Goal: Task Accomplishment & Management: Use online tool/utility

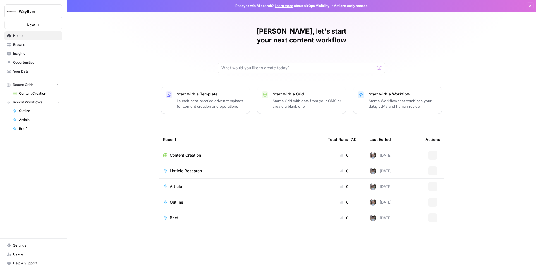
drag, startPoint x: 0, startPoint y: 0, endPoint x: 33, endPoint y: 8, distance: 33.6
click at [33, 8] on button "Wayflyer" at bounding box center [33, 11] width 58 height 14
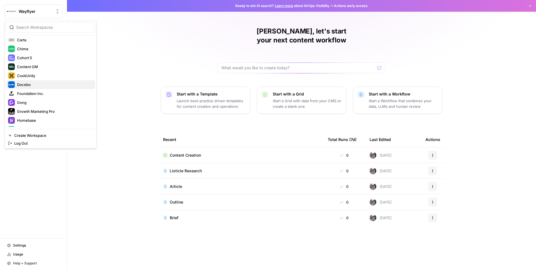
scroll to position [140, 0]
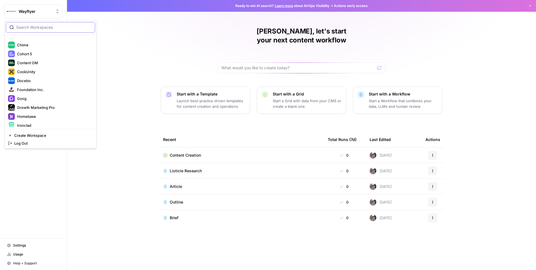
click at [46, 26] on input "search" at bounding box center [53, 28] width 75 height 6
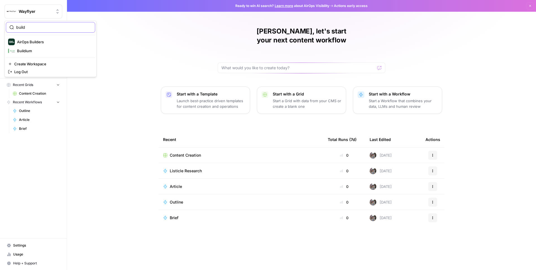
scroll to position [0, 0]
type input "build"
click at [48, 39] on div "AirOps Builders" at bounding box center [50, 42] width 85 height 7
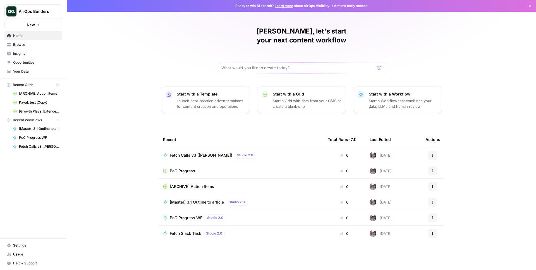
click at [41, 45] on span "Browse" at bounding box center [36, 44] width 47 height 5
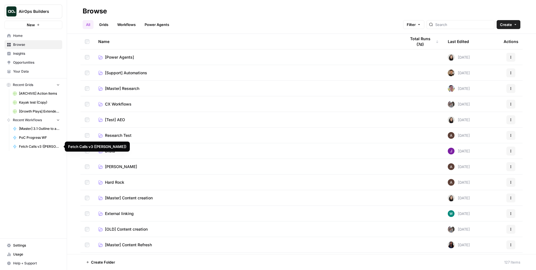
click at [44, 147] on span "Fetch Calls v3 (Anton)" at bounding box center [39, 146] width 41 height 5
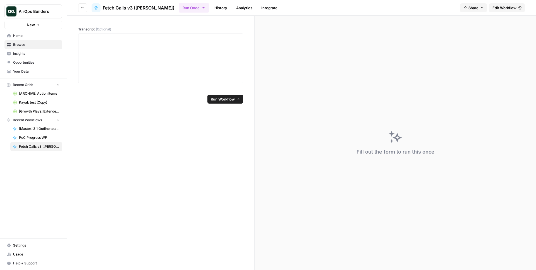
click at [211, 8] on link "History" at bounding box center [221, 7] width 20 height 9
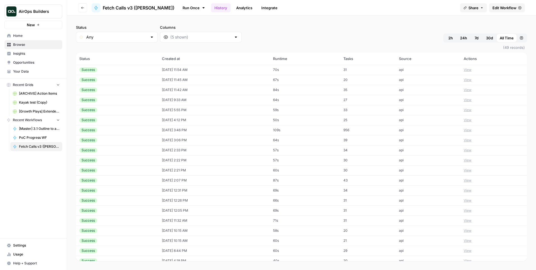
click at [388, 71] on td "31" at bounding box center [368, 70] width 56 height 10
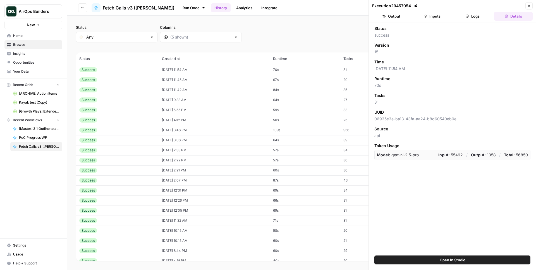
click at [441, 18] on button "Inputs" at bounding box center [432, 16] width 39 height 9
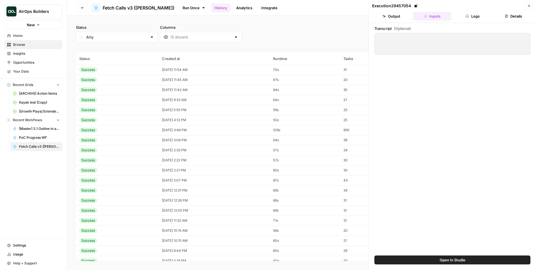
click at [472, 17] on button "Logs" at bounding box center [473, 16] width 39 height 9
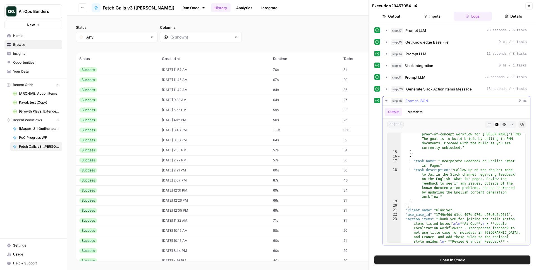
scroll to position [130, 0]
click at [81, 9] on icon "button" at bounding box center [82, 7] width 3 height 3
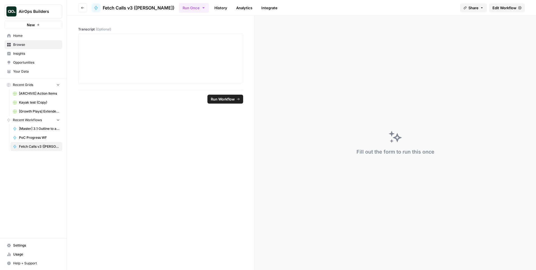
click at [517, 13] on header "Go back Fetch Calls v3 ([PERSON_NAME]) Run Once History Analytics Integrate Sha…" at bounding box center [301, 8] width 469 height 16
click at [517, 11] on link "Edit Workflow" at bounding box center [507, 7] width 36 height 9
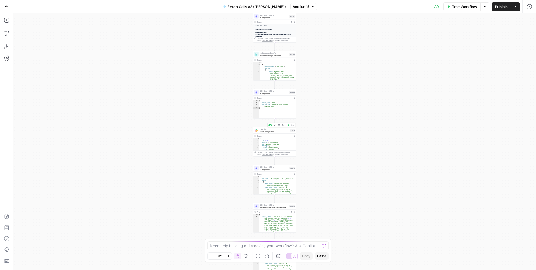
click at [271, 126] on div "Copy step Delete step Add Note Test" at bounding box center [281, 125] width 28 height 5
click at [270, 126] on div at bounding box center [270, 125] width 4 height 2
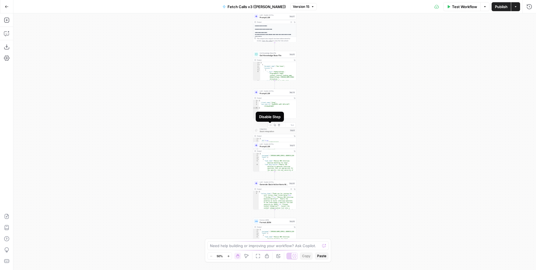
click at [367, 113] on div "**********" at bounding box center [274, 141] width 522 height 256
click at [502, 11] on button "Publish" at bounding box center [500, 6] width 19 height 9
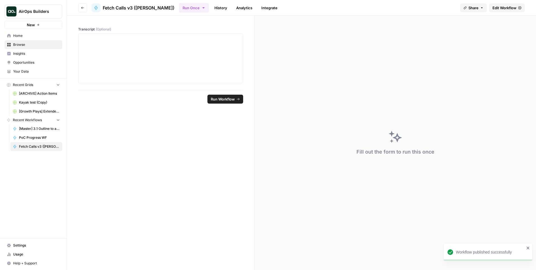
click at [211, 11] on link "History" at bounding box center [221, 7] width 20 height 9
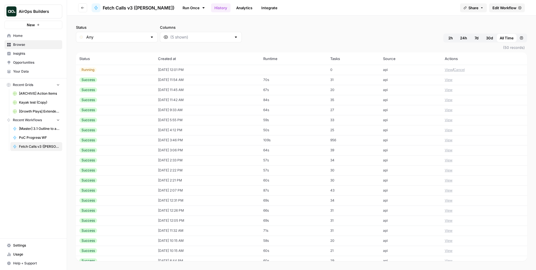
click at [445, 142] on button "View" at bounding box center [449, 140] width 8 height 5
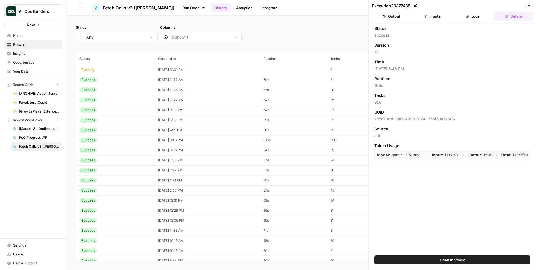
click at [477, 21] on header "Execution 29377435 Close Output Inputs Logs Details" at bounding box center [452, 11] width 167 height 23
click at [479, 17] on button "Logs" at bounding box center [473, 16] width 39 height 9
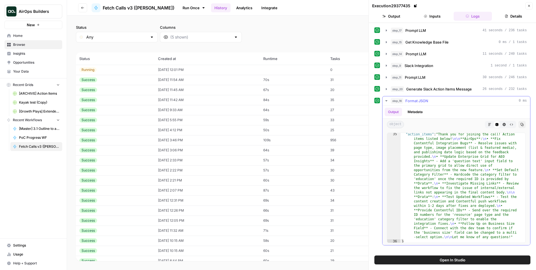
scroll to position [296, 0]
click at [461, 89] on span "Generate Slack Action Items Message" at bounding box center [439, 89] width 66 height 6
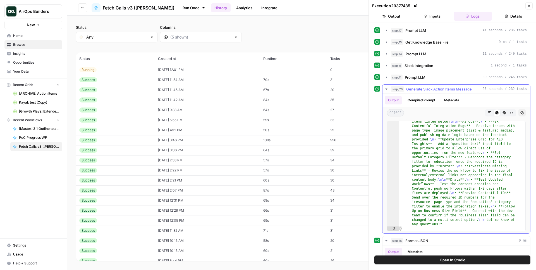
scroll to position [0, 0]
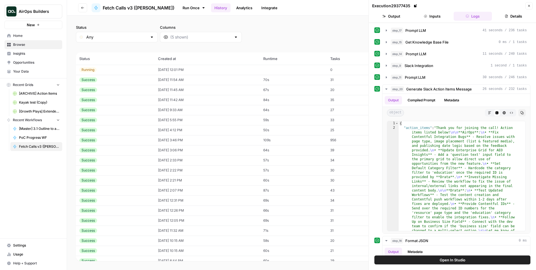
click at [529, 9] on button "Close" at bounding box center [528, 5] width 7 height 7
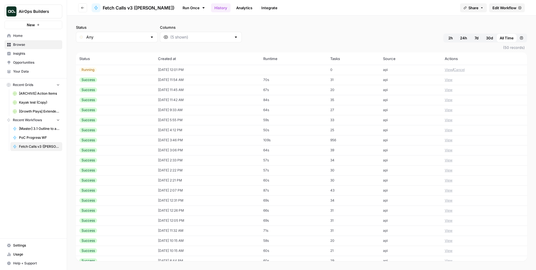
click at [445, 69] on button "View" at bounding box center [449, 69] width 8 height 5
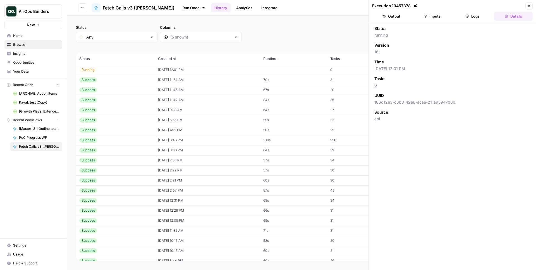
click at [472, 21] on header "Execution 29457378 Close Output Inputs Logs Details" at bounding box center [452, 11] width 167 height 23
click at [473, 19] on button "Logs" at bounding box center [473, 16] width 39 height 9
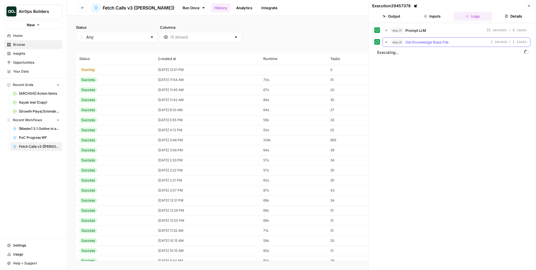
click at [433, 43] on span "Get Knowledge Base File" at bounding box center [426, 42] width 43 height 6
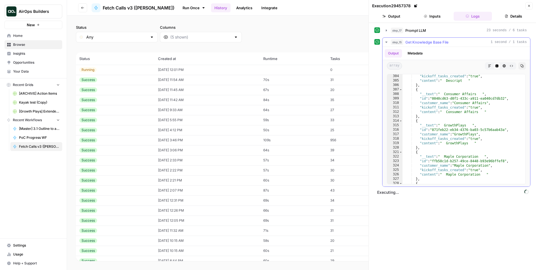
scroll to position [2348, 0]
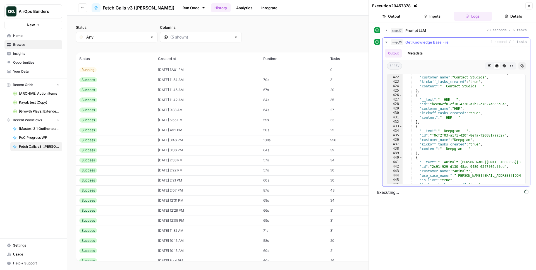
click at [442, 40] on span "Get Knowledge Base File" at bounding box center [426, 42] width 43 height 6
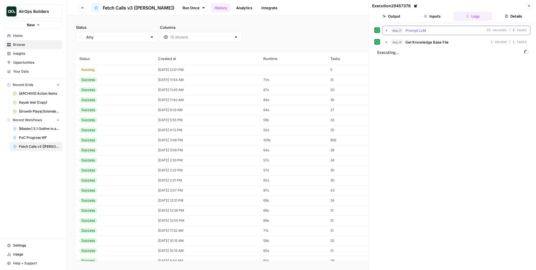
click at [425, 28] on span "Prompt LLM" at bounding box center [415, 31] width 21 height 6
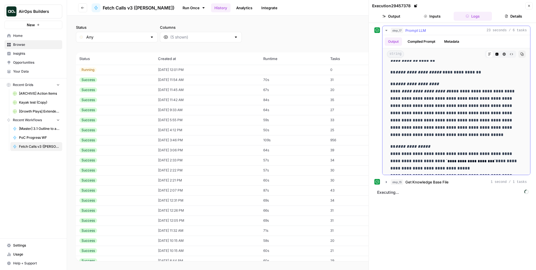
scroll to position [0, 0]
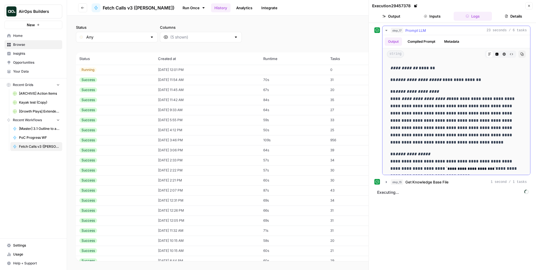
click at [450, 29] on div "step_17 Prompt LLM 23 seconds / 6 tasks" at bounding box center [459, 31] width 136 height 6
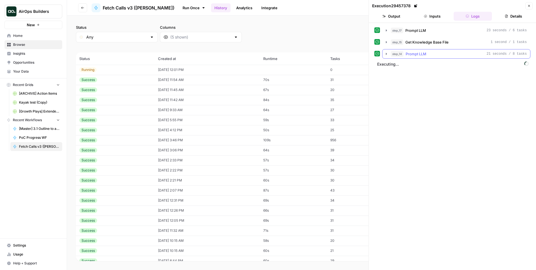
click at [411, 54] on span "Prompt LLM" at bounding box center [416, 54] width 21 height 6
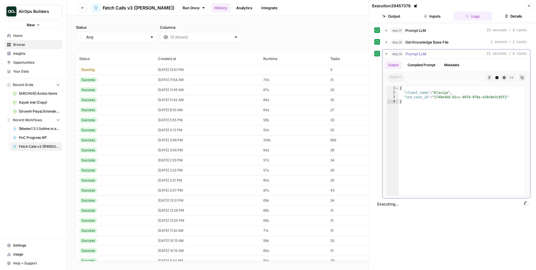
click at [411, 54] on span "Prompt LLM" at bounding box center [416, 54] width 21 height 6
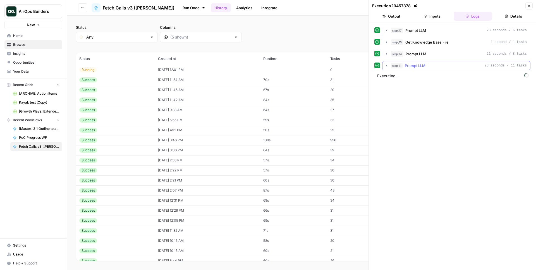
click at [434, 70] on div "step_11 Prompt LLM 23 seconds / 11 tasks" at bounding box center [456, 65] width 148 height 9
click at [434, 68] on div "step_11 Prompt LLM 23 seconds / 11 tasks" at bounding box center [459, 66] width 136 height 6
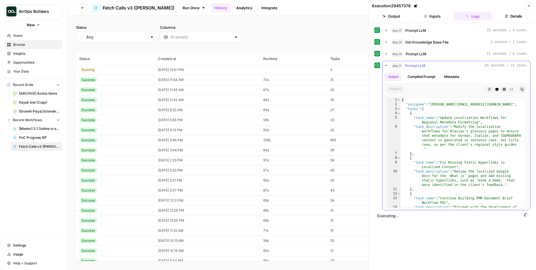
click at [440, 61] on button "step_11 Prompt LLM 23 seconds / 11 tasks" at bounding box center [456, 65] width 148 height 9
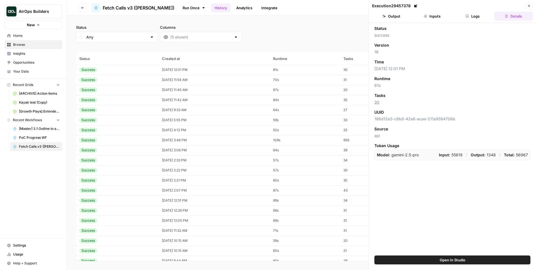
click at [239, 69] on td "[DATE] 12:01 PM" at bounding box center [214, 70] width 111 height 10
click at [471, 17] on button "Logs" at bounding box center [473, 16] width 39 height 9
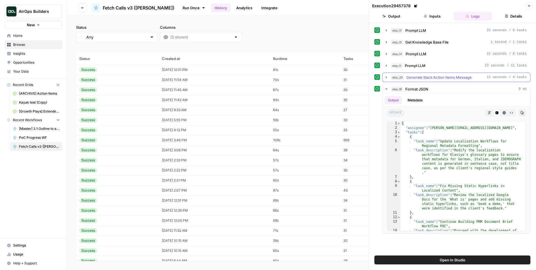
click at [456, 77] on span "Generate Slack Action Items Message" at bounding box center [439, 78] width 66 height 6
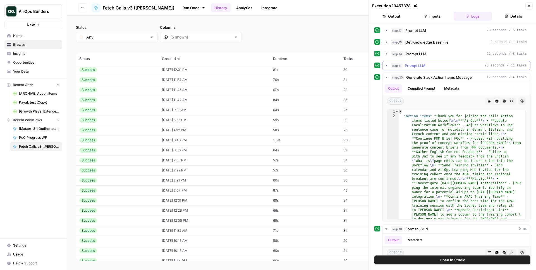
click at [457, 69] on button "step_11 Prompt LLM 23 seconds / 11 tasks" at bounding box center [456, 65] width 148 height 9
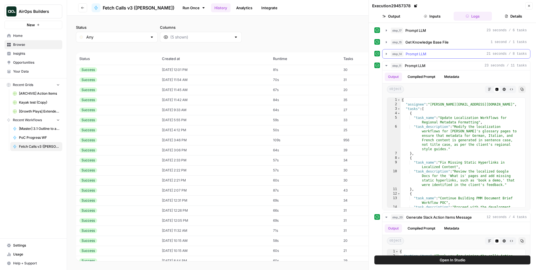
click at [454, 57] on button "step_14 Prompt LLM 21 seconds / 8 tasks" at bounding box center [456, 53] width 148 height 9
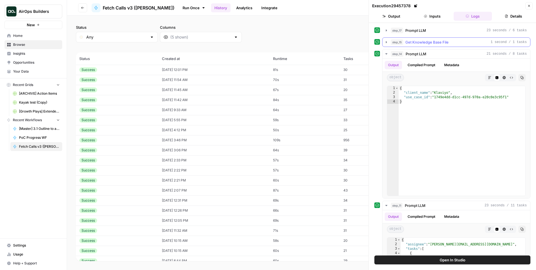
click at [455, 40] on div "step_15 Get Knowledge Base File 1 second / 1 tasks" at bounding box center [459, 42] width 136 height 6
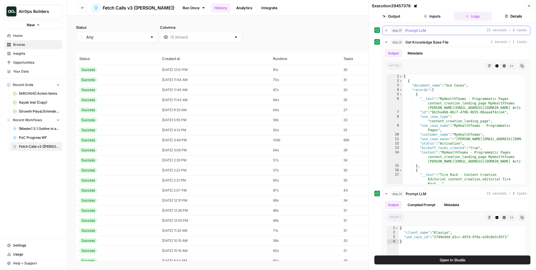
click at [457, 33] on div "step_17 Prompt LLM 23 seconds / 6 tasks" at bounding box center [459, 31] width 136 height 6
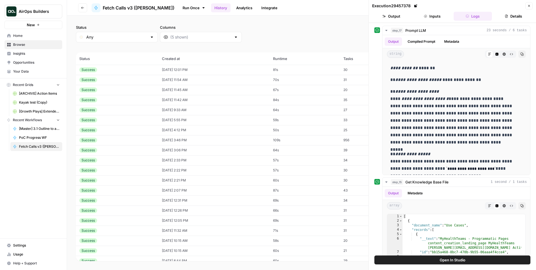
click at [442, 257] on button "Open In Studio" at bounding box center [452, 259] width 156 height 9
click at [299, 47] on span "(50 records)" at bounding box center [301, 47] width 451 height 10
click at [29, 245] on span "Settings" at bounding box center [36, 245] width 47 height 5
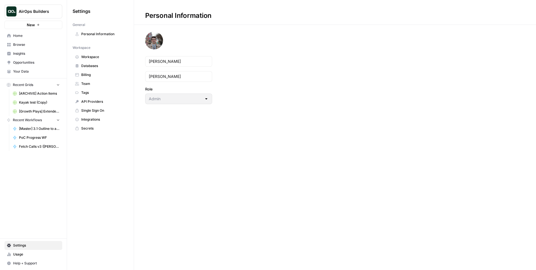
click at [100, 62] on link "Databases" at bounding box center [101, 65] width 56 height 9
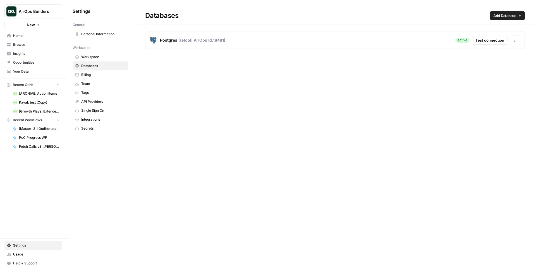
click at [27, 47] on span "Browse" at bounding box center [36, 44] width 47 height 5
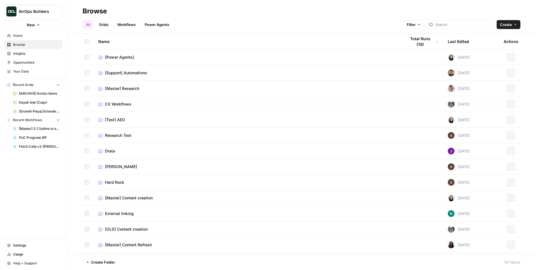
click at [31, 77] on nav "Home Browse Insights Opportunities Your Data" at bounding box center [33, 53] width 67 height 49
click at [32, 73] on span "Your Data" at bounding box center [36, 71] width 47 height 5
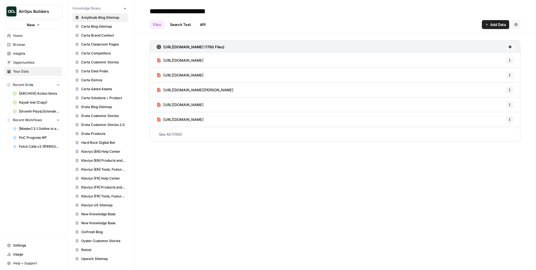
scroll to position [263, 0]
click at [98, 248] on span "Retool" at bounding box center [103, 249] width 44 height 5
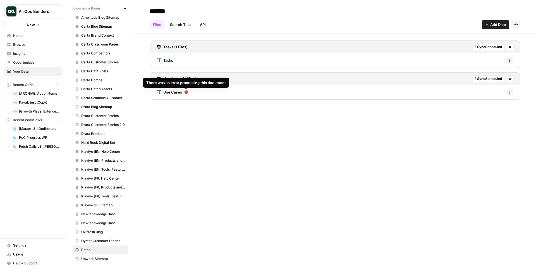
click at [184, 93] on icon at bounding box center [186, 92] width 4 height 4
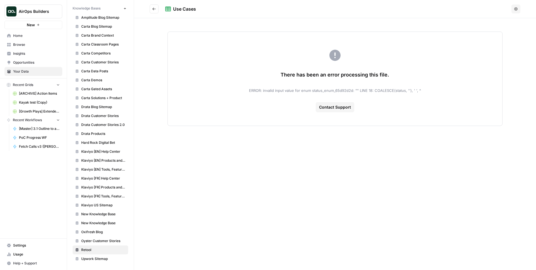
click at [318, 94] on div "There has been an error processing this file. ERROR: invalid input value for en…" at bounding box center [334, 79] width 335 height 94
click at [316, 73] on span "There has been an error processing this file." at bounding box center [334, 75] width 109 height 8
click at [345, 92] on span "ERROR: invalid input value for enum status_enum_65d92d2d: "" LINE 18: COALESCE(…" at bounding box center [335, 91] width 172 height 6
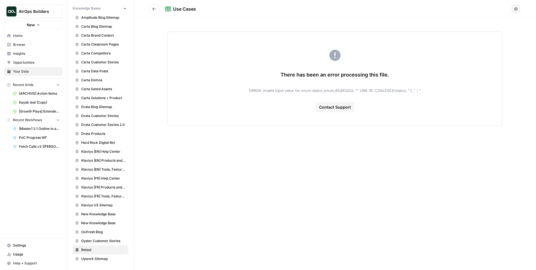
click at [345, 92] on span "ERROR: invalid input value for enum status_enum_65d92d2d: "" LINE 18: COALESCE(…" at bounding box center [335, 91] width 172 height 6
click at [380, 92] on span "ERROR: invalid input value for enum status_enum_65d92d2d: "" LINE 18: COALESCE(…" at bounding box center [335, 91] width 172 height 6
click at [390, 93] on span "ERROR: invalid input value for enum status_enum_65d92d2d: "" LINE 18: COALESCE(…" at bounding box center [335, 91] width 172 height 6
drag, startPoint x: 390, startPoint y: 93, endPoint x: 423, endPoint y: 89, distance: 33.4
click at [423, 89] on div "There has been an error processing this file. ERROR: invalid input value for en…" at bounding box center [334, 79] width 335 height 94
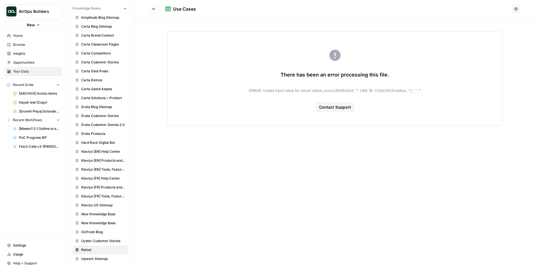
click at [423, 89] on div "There has been an error processing this file. ERROR: invalid input value for en…" at bounding box center [334, 79] width 335 height 94
click at [155, 12] on button "Go back" at bounding box center [154, 8] width 9 height 9
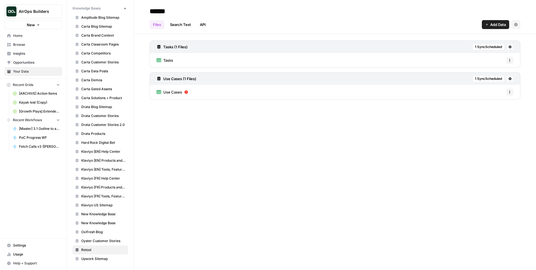
drag, startPoint x: 514, startPoint y: 93, endPoint x: 510, endPoint y: 93, distance: 3.9
click at [513, 93] on div "Use Cases Options" at bounding box center [335, 92] width 371 height 15
click at [509, 93] on icon "button" at bounding box center [509, 93] width 1 height 1
click at [489, 80] on span "1 Sync Scheduled" at bounding box center [488, 78] width 27 height 5
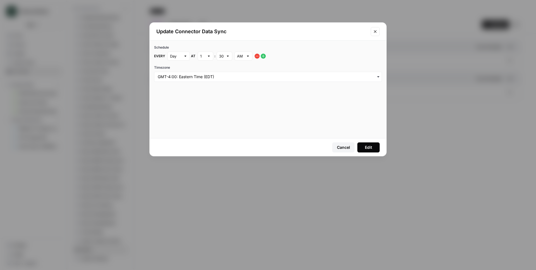
click at [425, 67] on div "Update Connector Data Sync Schedule Every Day at 1 : 30 AM Timezone Cancel Edit" at bounding box center [268, 135] width 536 height 270
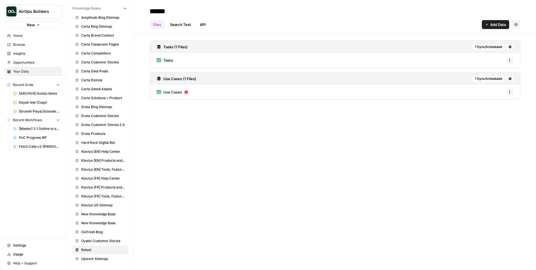
click at [176, 92] on span "Use Cases" at bounding box center [172, 92] width 19 height 6
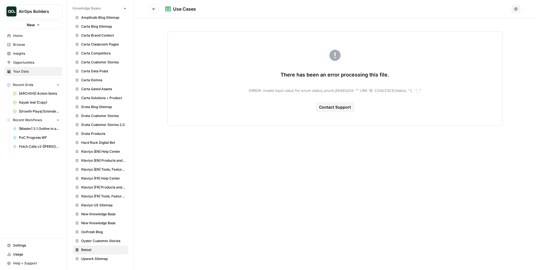
click at [152, 7] on icon "Go back" at bounding box center [154, 9] width 4 height 4
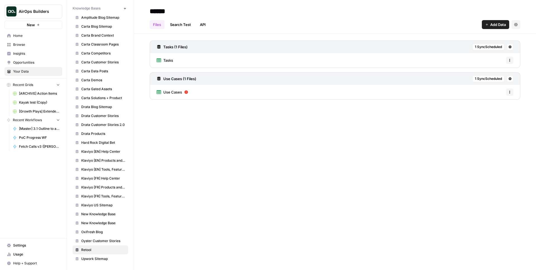
click at [510, 79] on icon at bounding box center [510, 78] width 3 height 3
click at [501, 88] on button "Sync Data" at bounding box center [486, 91] width 47 height 8
click at [364, 147] on div "****** Files Search Test API Add Data Settings Tasks (1 Files) 1 Sync Scheduled…" at bounding box center [335, 135] width 402 height 270
click at [510, 81] on button at bounding box center [510, 78] width 7 height 7
click at [183, 125] on div "****** Files Search Test API Add Data Settings Tasks (1 Files) 1 Sync Scheduled…" at bounding box center [335, 135] width 402 height 270
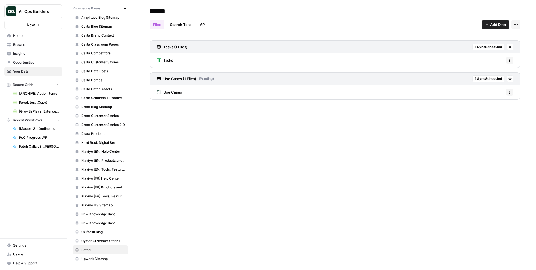
click at [198, 148] on div "****** Files Search Test API Add Data Settings Tasks (1 Files) 1 Sync Scheduled…" at bounding box center [335, 135] width 402 height 270
click at [506, 61] on div "Tasks Options" at bounding box center [335, 60] width 371 height 15
click at [508, 61] on icon "button" at bounding box center [509, 60] width 3 height 3
click at [516, 41] on div "Tasks (1 Files) 1 Sync Scheduled" at bounding box center [335, 46] width 371 height 13
click at [512, 45] on button at bounding box center [510, 47] width 7 height 7
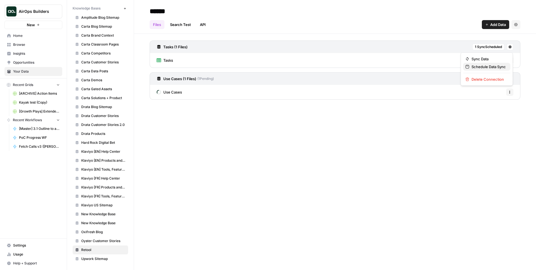
click at [482, 67] on span "Schedule Data Sync" at bounding box center [488, 67] width 34 height 6
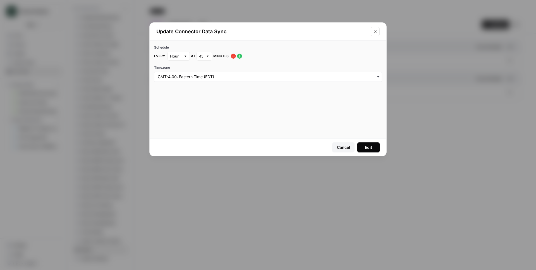
click at [184, 56] on div at bounding box center [185, 56] width 4 height 6
type input "Hour"
click at [380, 36] on div "Update Connector Data Sync" at bounding box center [268, 32] width 237 height 18
click at [378, 35] on button "Close modal" at bounding box center [375, 31] width 9 height 9
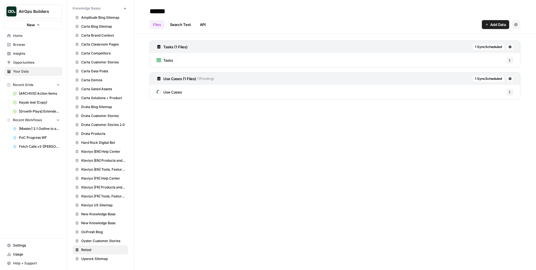
click at [445, 149] on div "****** Files Search Test API Add Data Settings Tasks (1 Files) 1 Sync Scheduled…" at bounding box center [335, 135] width 402 height 270
click at [510, 77] on icon at bounding box center [509, 78] width 3 height 3
click at [474, 98] on span "Schedule Data Sync" at bounding box center [488, 99] width 34 height 6
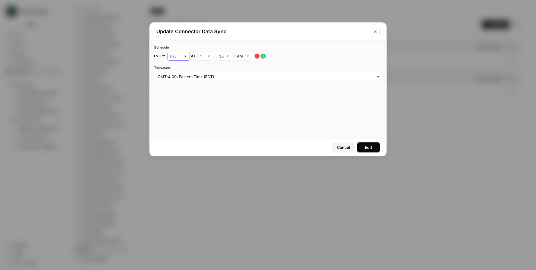
click at [179, 54] on input "text" at bounding box center [175, 56] width 11 height 6
click at [178, 84] on span "Hour" at bounding box center [177, 85] width 11 height 6
type input "Hour"
click at [376, 149] on button "Edit" at bounding box center [368, 147] width 22 height 10
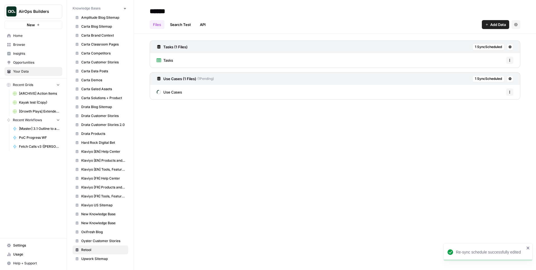
click at [432, 155] on div "****** Files Search Test API Add Data Settings Tasks (1 Files) 1 Sync Scheduled…" at bounding box center [335, 135] width 402 height 270
click at [344, 148] on div "****** Files Search Test API Add Data Settings Tasks (1 Files) 1 Sync Scheduled…" at bounding box center [335, 135] width 402 height 270
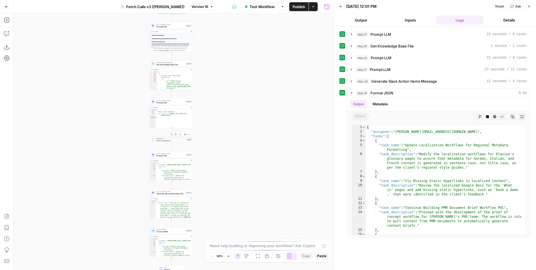
click at [167, 135] on div at bounding box center [167, 134] width 4 height 2
click at [260, 107] on div "**********" at bounding box center [173, 141] width 320 height 256
click at [303, 10] on button "Publish" at bounding box center [298, 6] width 19 height 9
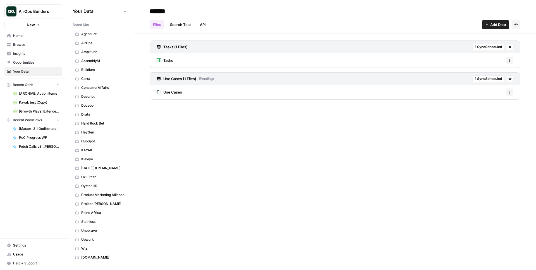
scroll to position [263, 0]
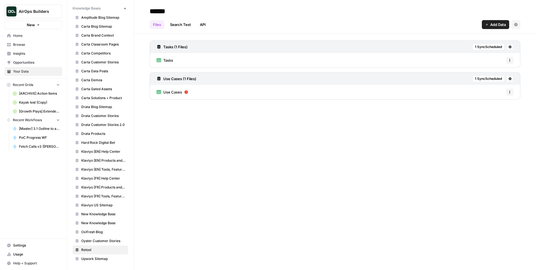
click at [305, 158] on div "****** Files Search Test API Add Data Settings Tasks (1 Files) 1 Sync Scheduled…" at bounding box center [335, 135] width 402 height 270
click at [186, 92] on icon at bounding box center [186, 92] width 4 height 4
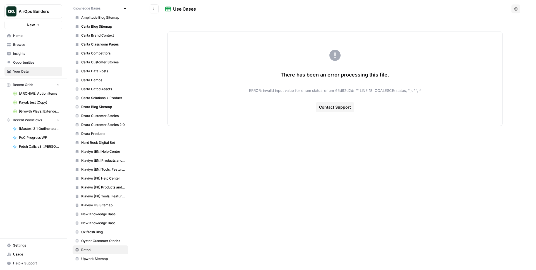
click at [359, 89] on span "ERROR: invalid input value for enum status_enum_65d92d2d: "" LINE 18: COALESCE(…" at bounding box center [335, 91] width 172 height 6
click at [416, 94] on div "There has been an error processing this file. ERROR: invalid input value for en…" at bounding box center [334, 79] width 335 height 94
click at [407, 91] on span "ERROR: invalid input value for enum status_enum_65d92d2d: "" LINE 18: COALESCE(…" at bounding box center [335, 91] width 172 height 6
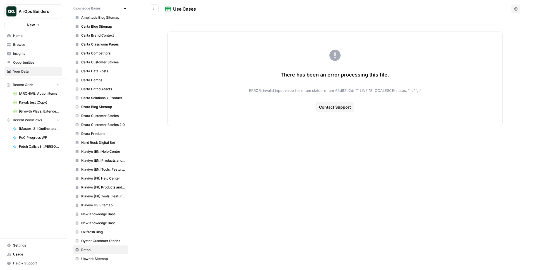
click at [407, 91] on span "ERROR: invalid input value for enum status_enum_65d92d2d: "" LINE 18: COALESCE(…" at bounding box center [335, 91] width 172 height 6
click at [435, 62] on div "There has been an error processing this file. ERROR: invalid input value for en…" at bounding box center [334, 79] width 335 height 94
click at [346, 89] on span "ERROR: invalid input value for enum status_enum_65d92d2d: "" LINE 18: COALESCE(…" at bounding box center [335, 91] width 172 height 6
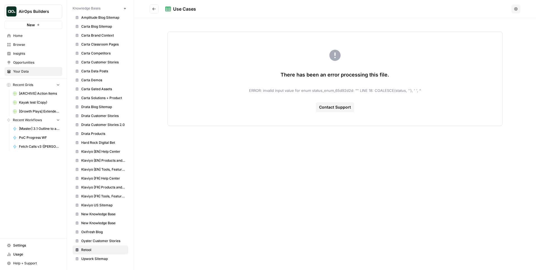
click at [397, 76] on div "There has been an error processing this file. ERROR: invalid input value for en…" at bounding box center [334, 79] width 335 height 94
click at [152, 7] on icon "Go back" at bounding box center [154, 9] width 4 height 4
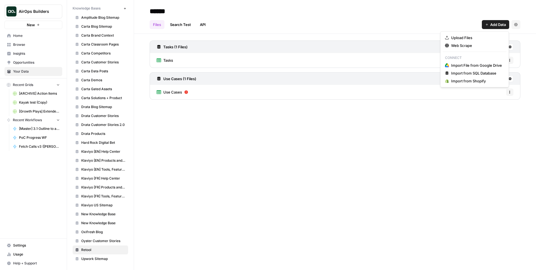
click at [493, 23] on span "Add Data" at bounding box center [498, 25] width 16 height 6
click at [485, 73] on span "Import from SQL Database" at bounding box center [476, 73] width 51 height 6
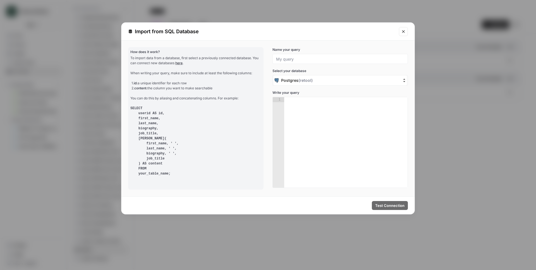
click at [324, 56] on div at bounding box center [339, 59] width 135 height 10
click at [323, 57] on input "Name your query" at bounding box center [340, 58] width 128 height 5
type input "Use Cas"
click at [406, 30] on button "Close modal" at bounding box center [403, 31] width 9 height 9
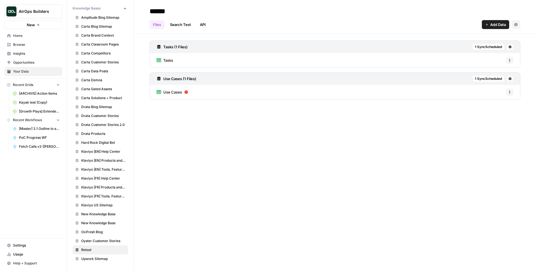
drag, startPoint x: 410, startPoint y: 91, endPoint x: 395, endPoint y: 93, distance: 14.4
click at [409, 91] on div "Use Cases Options" at bounding box center [335, 92] width 371 height 15
click at [173, 93] on span "Use Cases" at bounding box center [172, 92] width 19 height 6
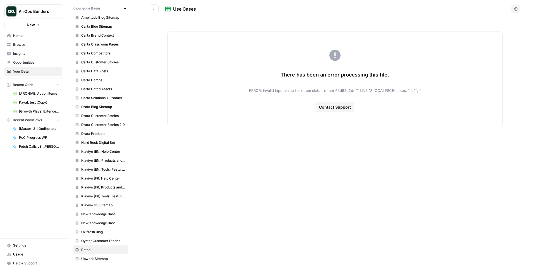
click at [301, 90] on span "ERROR: invalid input value for enum status_enum_65d92d2d: "" LINE 18: COALESCE(…" at bounding box center [335, 91] width 172 height 6
click at [150, 8] on button "Go back" at bounding box center [154, 8] width 9 height 9
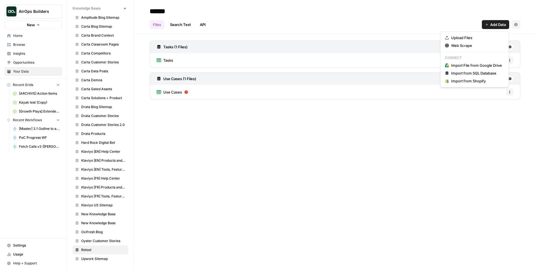
click at [502, 26] on span "Add Data" at bounding box center [498, 25] width 16 height 6
click at [186, 83] on link "Use Cases (1 Files)" at bounding box center [177, 79] width 40 height 12
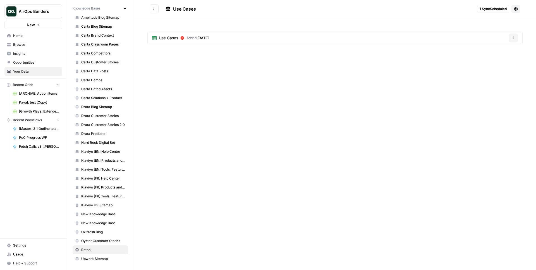
click at [179, 9] on span "Use Cases" at bounding box center [184, 9] width 23 height 6
click at [196, 8] on div "Use Cases" at bounding box center [320, 9] width 310 height 7
click at [192, 8] on span "Use Cases" at bounding box center [184, 9] width 23 height 6
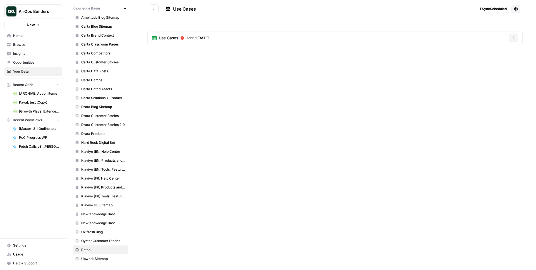
click at [192, 8] on span "Use Cases" at bounding box center [184, 9] width 23 height 6
click at [172, 13] on header "Use Cases 1 Sync Scheduled" at bounding box center [335, 9] width 402 height 18
click at [157, 11] on button "Go back" at bounding box center [154, 8] width 9 height 9
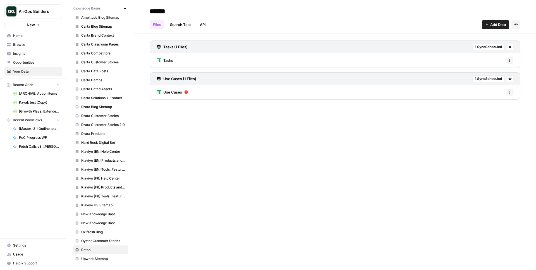
click at [509, 79] on icon at bounding box center [509, 78] width 3 height 3
click at [482, 142] on div "****** Files Search Test API Add Data Settings Tasks (1 Files) 1 Sync Scheduled…" at bounding box center [335, 135] width 402 height 270
click at [500, 27] on button "Add Data" at bounding box center [495, 24] width 27 height 9
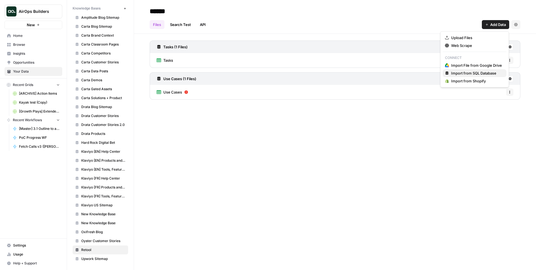
click at [476, 73] on span "Import from SQL Database" at bounding box center [476, 73] width 51 height 6
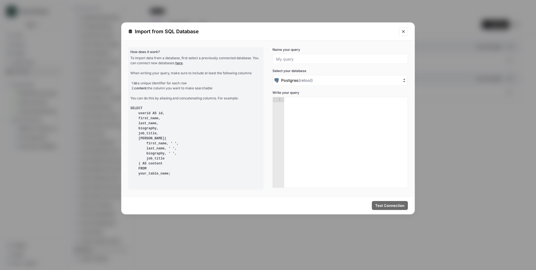
click at [326, 63] on div at bounding box center [339, 59] width 135 height 10
click at [325, 63] on div at bounding box center [339, 59] width 135 height 10
click at [324, 61] on input "Name your query" at bounding box center [340, 58] width 128 height 5
type input "Use Case"
drag, startPoint x: 177, startPoint y: 184, endPoint x: 131, endPoint y: 52, distance: 139.4
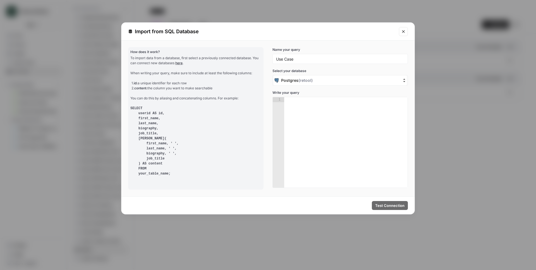
click at [131, 52] on div "How does it work? To import data from a database, first select a previously con…" at bounding box center [195, 118] width 135 height 142
copy div "How does it work? To import data from a database, first select a previously con…"
click at [441, 50] on div "Import from SQL Database How does it work? To import data from a database, firs…" at bounding box center [268, 135] width 536 height 270
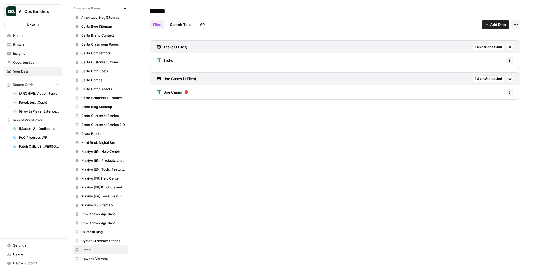
click at [509, 80] on icon at bounding box center [509, 78] width 3 height 3
click at [442, 140] on div "****** Files Search Test API Add Data Settings Tasks (1 Files) 1 Sync Scheduled…" at bounding box center [335, 135] width 402 height 270
click at [511, 80] on icon at bounding box center [510, 78] width 3 height 3
click at [495, 113] on span "Delete Connection" at bounding box center [488, 111] width 34 height 6
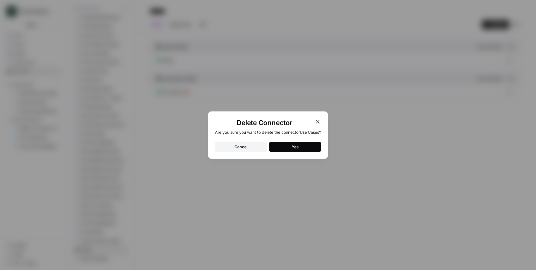
click at [298, 147] on div "Yes" at bounding box center [295, 147] width 7 height 6
drag, startPoint x: 375, startPoint y: 164, endPoint x: 440, endPoint y: 90, distance: 98.9
click at [375, 164] on div "Delete Connector Are you sure you want to delete the connector Use Cases ? Canc…" at bounding box center [268, 135] width 536 height 270
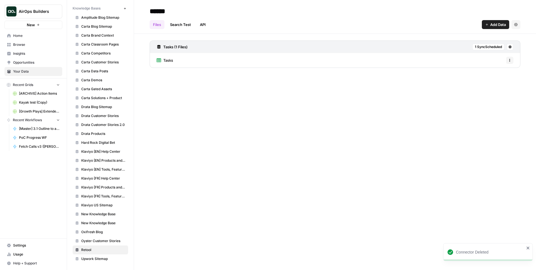
click at [488, 24] on button "Add Data" at bounding box center [495, 24] width 27 height 9
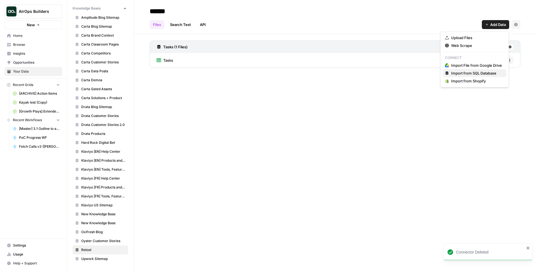
click at [467, 76] on button "Import from SQL Database" at bounding box center [475, 73] width 64 height 8
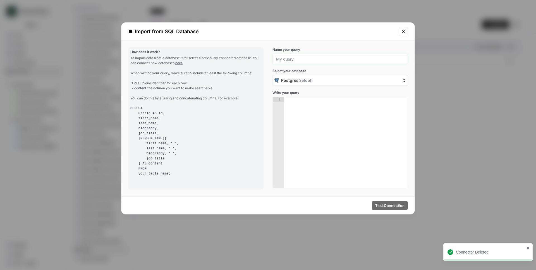
click at [295, 56] on input "Name your query" at bounding box center [340, 58] width 128 height 5
type input "S"
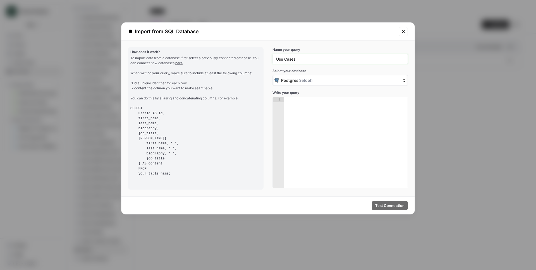
type input "Use Cases"
click at [327, 129] on div at bounding box center [345, 147] width 123 height 100
paste textarea "**********"
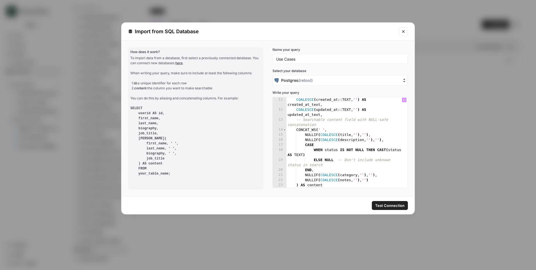
scroll to position [60, 0]
click at [384, 204] on span "Test Connection" at bounding box center [389, 206] width 29 height 6
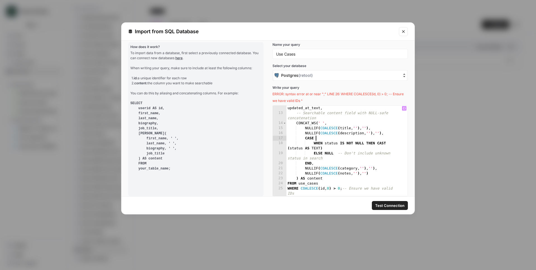
click at [376, 140] on div "COALESCE ( updated_at :: TEXT , '' ) AS updated_at_text , -- Searchable content…" at bounding box center [344, 155] width 117 height 111
drag, startPoint x: 370, startPoint y: 102, endPoint x: 267, endPoint y: 94, distance: 103.6
click at [267, 94] on div "How does it work? To import data from a database, first select a previously con…" at bounding box center [267, 113] width 293 height 156
copy span "ERROR: syntax error at or near ";" LINE 26: WHERE COALESCE(id, 0) > 0; -- Ensur…"
click at [343, 131] on div "COALESCE ( updated_at :: TEXT , '' ) AS updated_at_text , -- Searchable content…" at bounding box center [344, 155] width 117 height 111
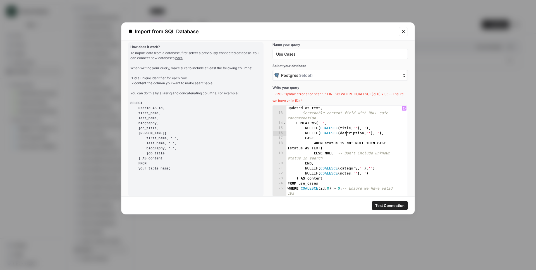
click at [304, 194] on div "COALESCE ( updated_at :: TEXT , '' ) AS updated_at_text , -- Searchable content…" at bounding box center [344, 155] width 117 height 111
click at [320, 95] on span "ERROR: syntax error at or near ";" LINE 26: WHERE COALESCE(id, 0) > 0; -- Ensur…" at bounding box center [337, 97] width 131 height 11
click at [317, 125] on div "COALESCE ( updated_at :: TEXT , '' ) AS updated_at_text , -- Searchable content…" at bounding box center [344, 155] width 117 height 111
paste textarea
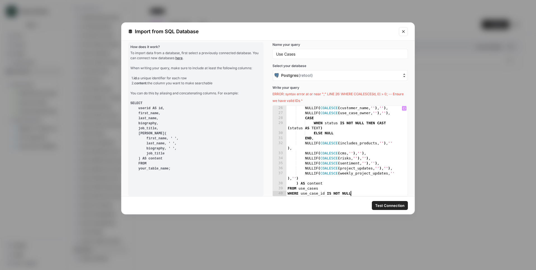
click at [388, 207] on span "Test Connection" at bounding box center [389, 206] width 29 height 6
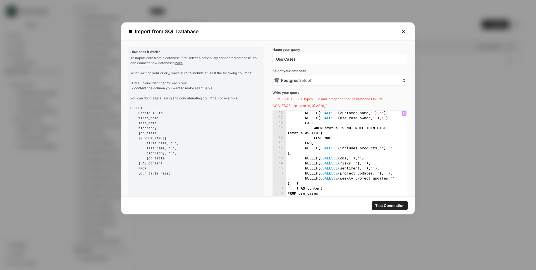
scroll to position [5, 0]
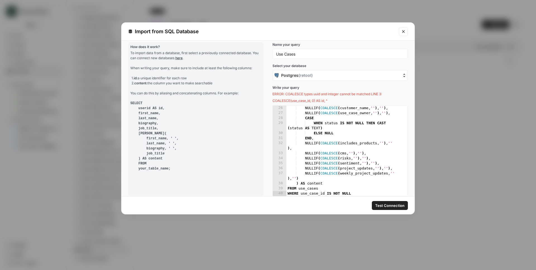
drag, startPoint x: 332, startPoint y: 100, endPoint x: 267, endPoint y: 92, distance: 66.0
click at [267, 92] on div "**********" at bounding box center [267, 113] width 293 height 156
copy span "ERROR: COALESCE types uuid and integer cannot be matched LINE 3: COALESCE(use_c…"
click at [325, 127] on div "NULLIF ( COALESCE ( customer_name , '' ) , '' ) , NULLIF ( COALESCE ( use_case_…" at bounding box center [344, 155] width 117 height 100
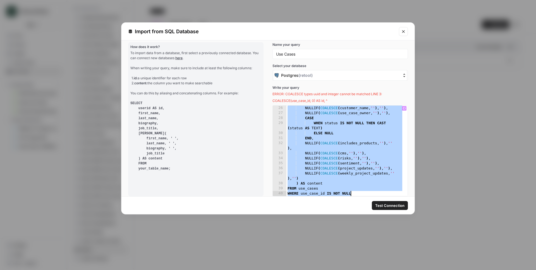
paste textarea
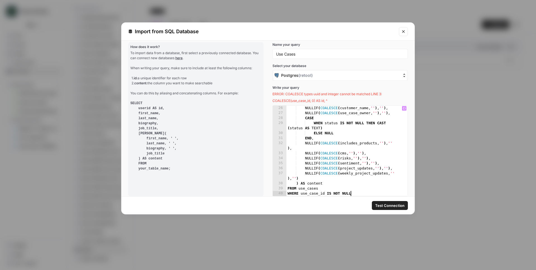
click at [381, 207] on span "Test Connection" at bounding box center [389, 206] width 29 height 6
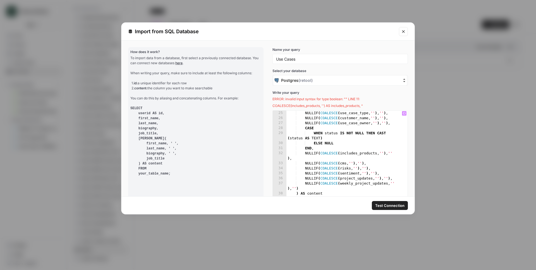
scroll to position [0, 0]
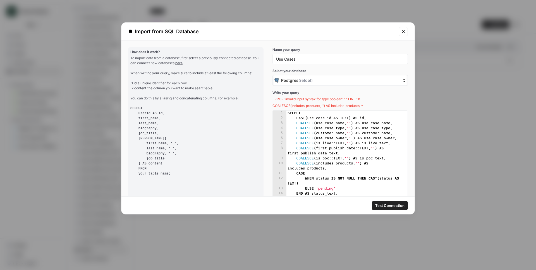
drag, startPoint x: 369, startPoint y: 108, endPoint x: 268, endPoint y: 99, distance: 101.4
click at [268, 99] on div "**********" at bounding box center [267, 118] width 293 height 156
copy span "ERROR: invalid input syntax for type boolean: "" LINE 11: COALESCE(includes_pro…"
click at [358, 117] on div "SELECT CAST ( use_case_id AS TEXT ) AS id , COALESCE ( use_case_name , '' ) AS …" at bounding box center [344, 163] width 117 height 105
paste textarea "**********"
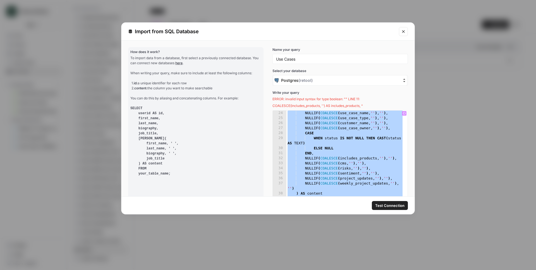
scroll to position [151, 0]
click at [356, 134] on div "NULLIF ( COALESCE ( use_case_name , '' ) , '' ) , NULLIF ( COALESCE ( use_case_…" at bounding box center [344, 161] width 117 height 100
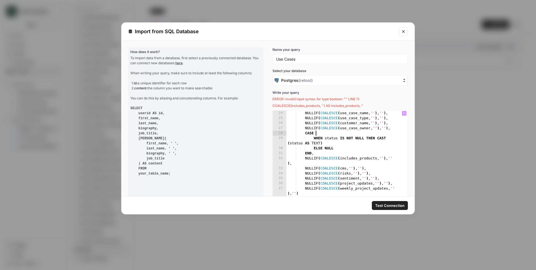
paste textarea
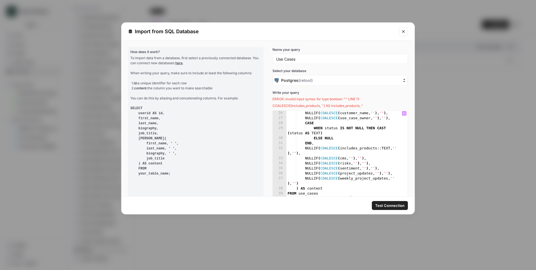
scroll to position [161, 0]
click at [387, 208] on button "Test Connection" at bounding box center [390, 205] width 36 height 9
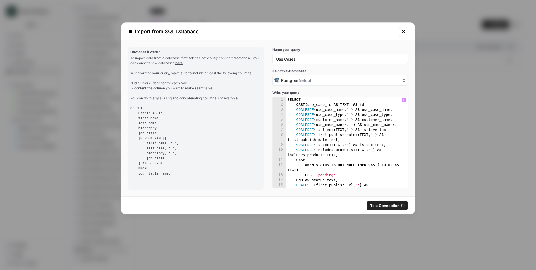
scroll to position [0, 0]
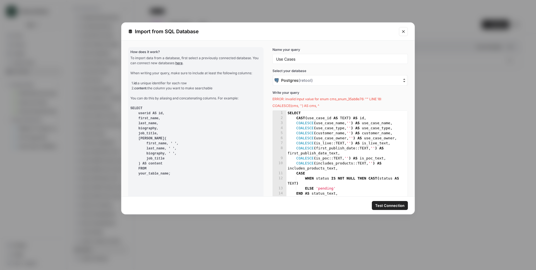
drag, startPoint x: 329, startPoint y: 105, endPoint x: 270, endPoint y: 99, distance: 58.7
click at [272, 99] on div "**********" at bounding box center [339, 145] width 135 height 111
copy span "ERROR: invalid input value for enum cms_enum_35ab8e76: "" LINE 18: COALESCE(cms…"
click at [330, 149] on div "SELECT CAST ( use_case_id AS TEXT ) AS id , COALESCE ( use_case_name , '' ) AS …" at bounding box center [344, 163] width 117 height 105
paste textarea
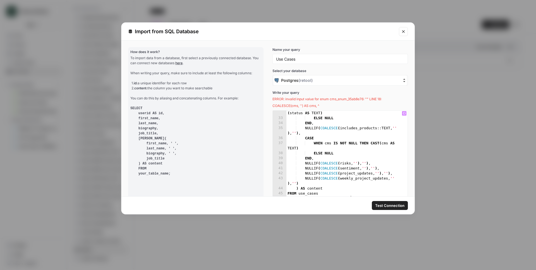
type textarea "**********"
click at [387, 206] on span "Test Connection" at bounding box center [389, 206] width 29 height 6
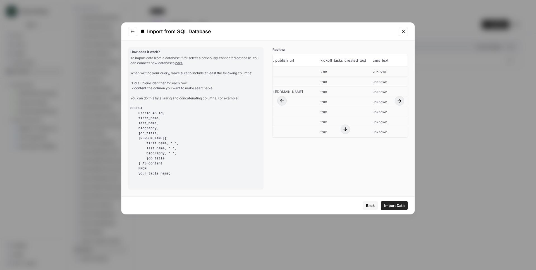
scroll to position [0, 816]
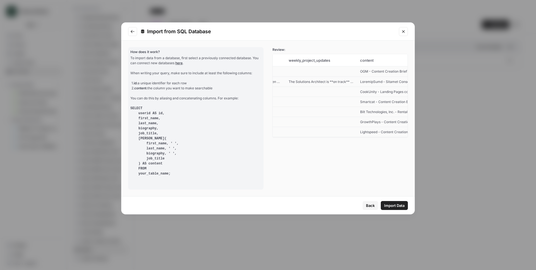
click at [401, 204] on span "Import Data" at bounding box center [394, 206] width 20 height 6
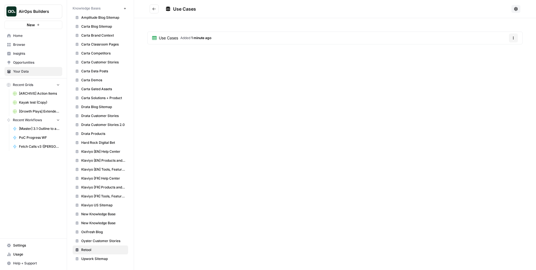
click at [155, 11] on button "Go back" at bounding box center [154, 8] width 9 height 9
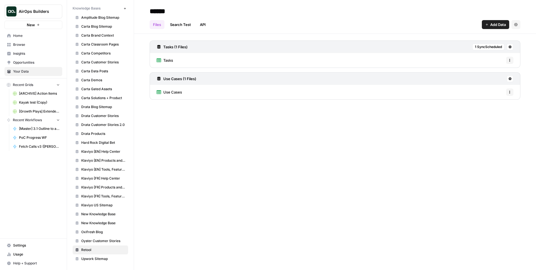
click at [508, 80] on button at bounding box center [510, 78] width 7 height 7
click at [495, 97] on span "Schedule Data Sync" at bounding box center [488, 99] width 34 height 6
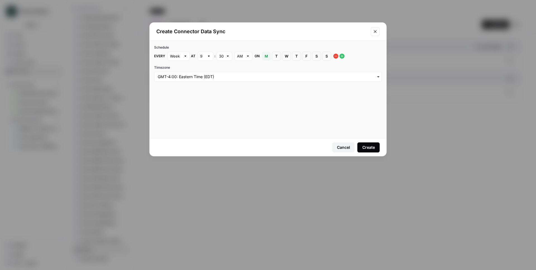
click at [185, 53] on div at bounding box center [185, 56] width 4 height 6
click at [178, 86] on span "Hour" at bounding box center [177, 85] width 11 height 6
type input "Hour"
click at [383, 154] on div "Cancel Create" at bounding box center [268, 147] width 237 height 18
click at [372, 148] on div "Create" at bounding box center [368, 148] width 13 height 6
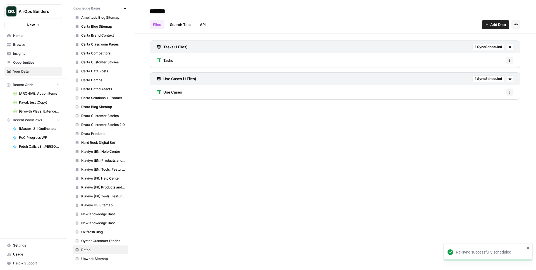
click at [41, 149] on span "Fetch Calls v3 (Anton)" at bounding box center [39, 146] width 41 height 5
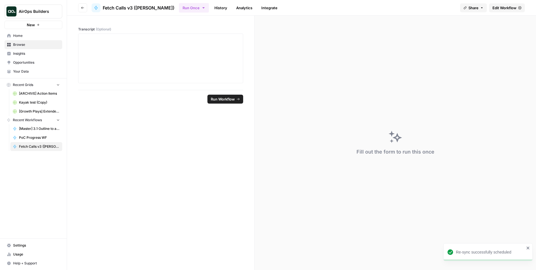
click at [503, 2] on header "Go back Fetch Calls v3 (Anton) Run Once History Analytics Integrate Share Edit …" at bounding box center [301, 8] width 469 height 16
click at [502, 5] on link "Edit Workflow" at bounding box center [507, 7] width 36 height 9
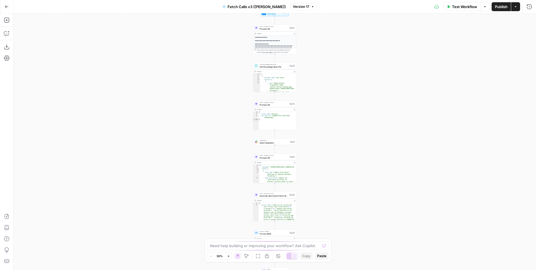
click at [276, 64] on span "Get Knowledge Base File" at bounding box center [274, 64] width 28 height 2
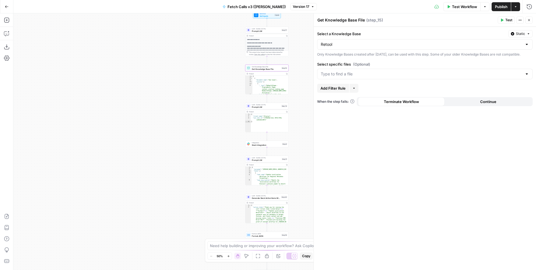
drag, startPoint x: 212, startPoint y: 87, endPoint x: 159, endPoint y: 93, distance: 53.6
click at [159, 93] on div "**********" at bounding box center [274, 141] width 522 height 256
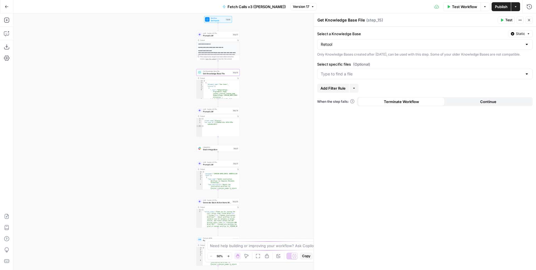
click at [363, 75] on div at bounding box center [424, 74] width 215 height 11
click at [353, 89] on div "Use Cases Tasks" at bounding box center [424, 97] width 215 height 21
click at [352, 90] on span "Use Cases" at bounding box center [424, 93] width 204 height 6
click at [292, 80] on div "**********" at bounding box center [274, 141] width 522 height 256
click at [258, 81] on div "**********" at bounding box center [274, 141] width 522 height 256
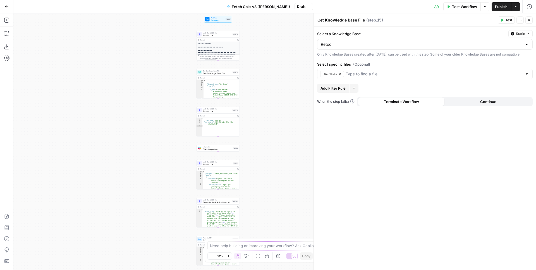
click at [258, 81] on div "**********" at bounding box center [274, 141] width 522 height 256
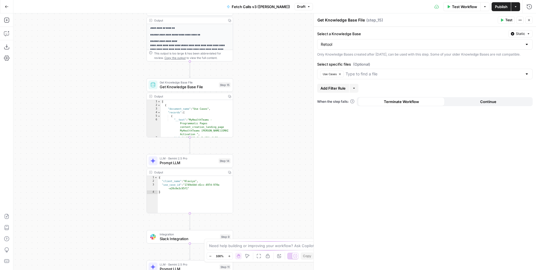
drag, startPoint x: 256, startPoint y: 76, endPoint x: 268, endPoint y: 97, distance: 24.3
click at [268, 97] on div "**********" at bounding box center [274, 141] width 522 height 256
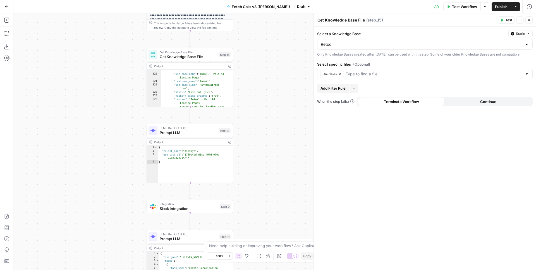
click at [494, 7] on button "Publish" at bounding box center [500, 6] width 19 height 9
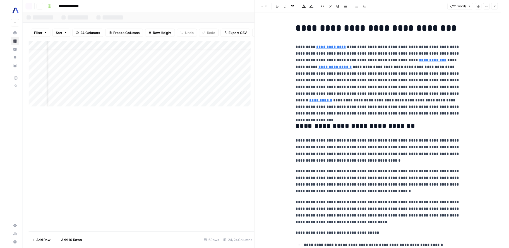
scroll to position [4, 874]
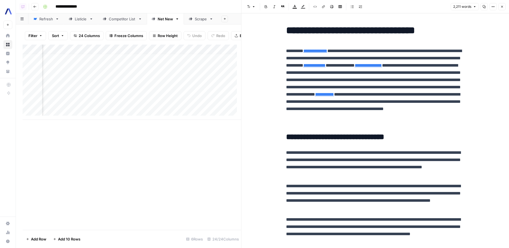
scroll to position [4, 277]
click at [88, 20] on link "Listicle" at bounding box center [81, 18] width 34 height 11
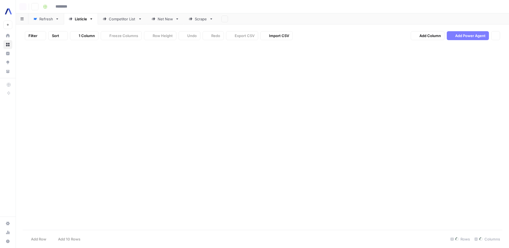
type input "**********"
click at [203, 48] on div "Add Column" at bounding box center [263, 68] width 480 height 47
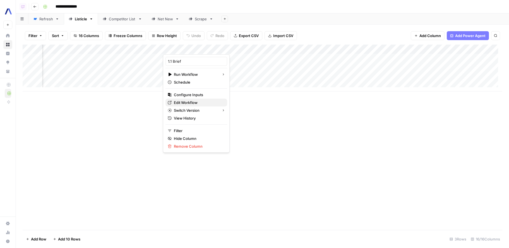
click at [212, 100] on span "Edit Workflow" at bounding box center [198, 103] width 49 height 6
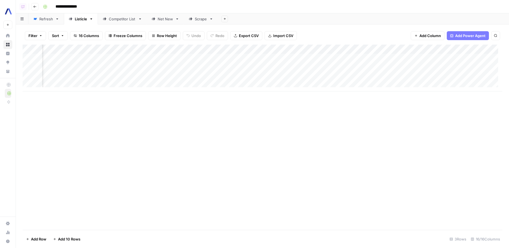
scroll to position [0, 411]
click at [460, 59] on div "Add Column" at bounding box center [263, 68] width 480 height 47
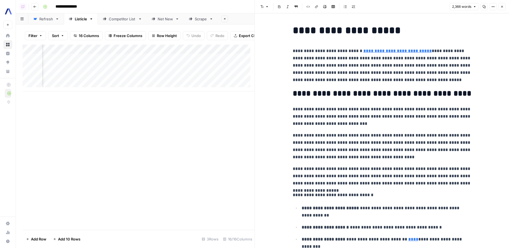
click at [361, 132] on p "**********" at bounding box center [382, 146] width 179 height 29
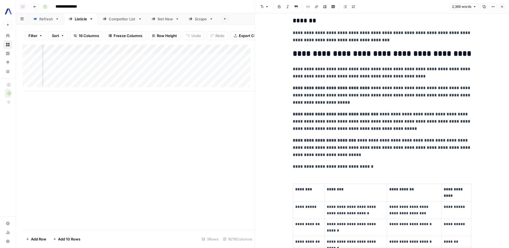
scroll to position [2454, 0]
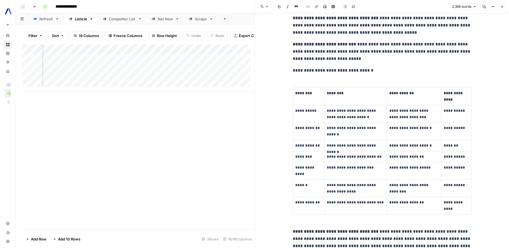
scroll to position [2550, 0]
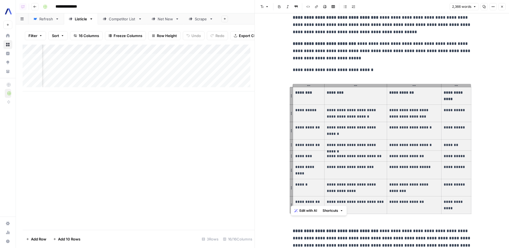
drag, startPoint x: 465, startPoint y: 203, endPoint x: 302, endPoint y: 78, distance: 205.1
click at [298, 87] on tbody "**********" at bounding box center [382, 150] width 178 height 127
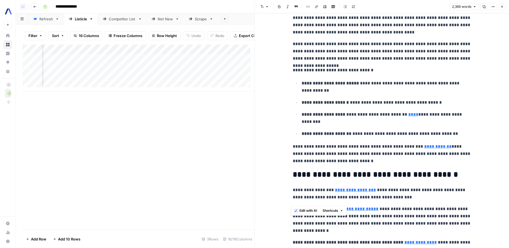
scroll to position [0, 0]
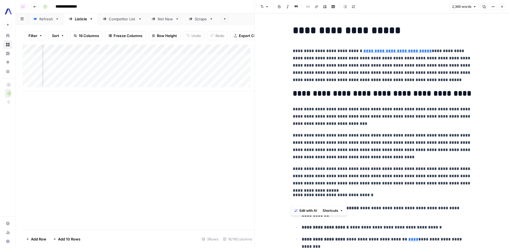
drag, startPoint x: 425, startPoint y: 82, endPoint x: 425, endPoint y: 87, distance: 4.5
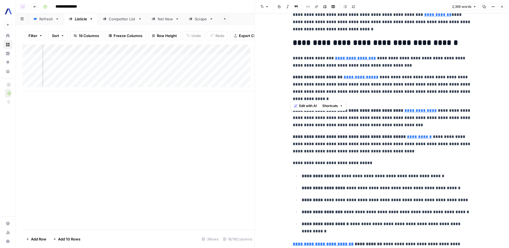
scroll to position [253, 0]
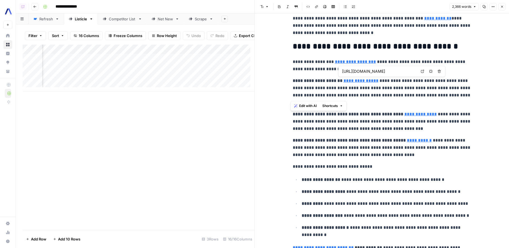
type input "https://www.assemblyai.com/blog/how-to-choose-the-best-speech-to-text-api-for-y…"
click at [383, 46] on h2 "**********" at bounding box center [382, 46] width 179 height 9
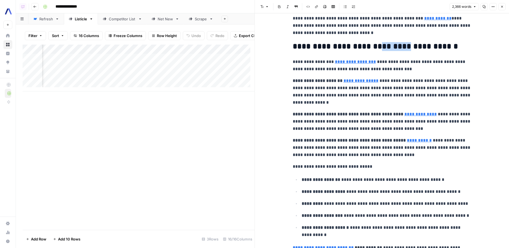
click at [383, 46] on h2 "**********" at bounding box center [382, 46] width 179 height 9
click at [404, 47] on h2 "**********" at bounding box center [382, 46] width 179 height 9
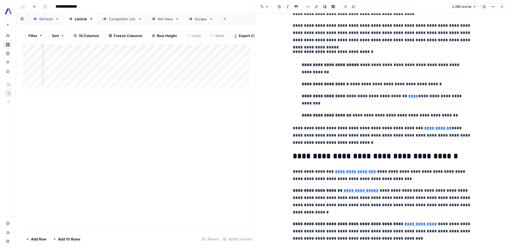
scroll to position [0, 0]
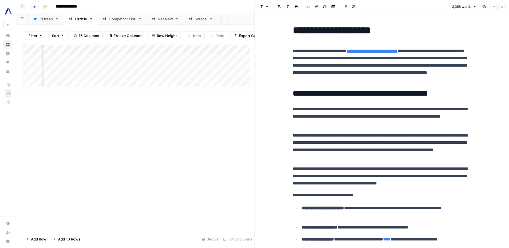
click at [209, 60] on div "Add Column" at bounding box center [139, 68] width 232 height 47
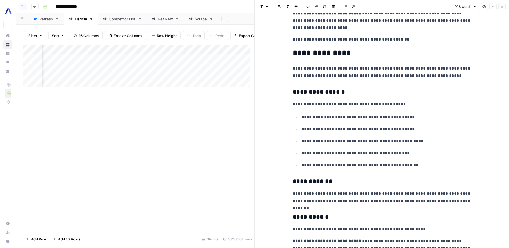
scroll to position [125, 0]
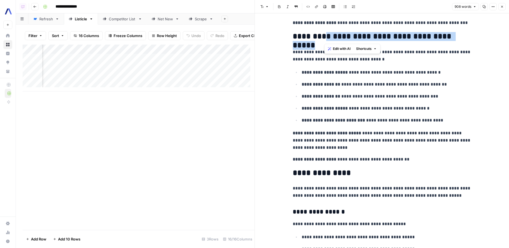
drag, startPoint x: 339, startPoint y: 37, endPoint x: 433, endPoint y: 43, distance: 94.2
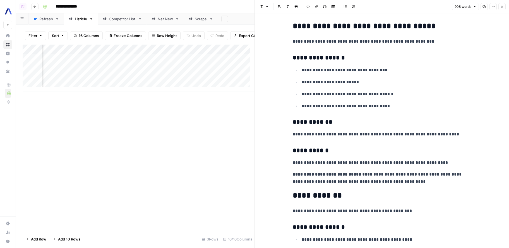
scroll to position [607, 0]
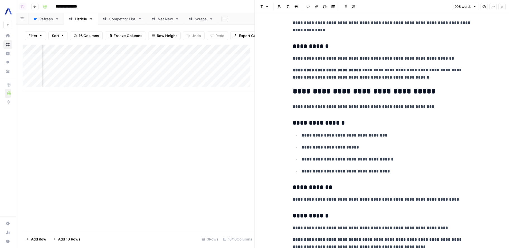
click at [327, 88] on h2 "**********" at bounding box center [382, 91] width 179 height 9
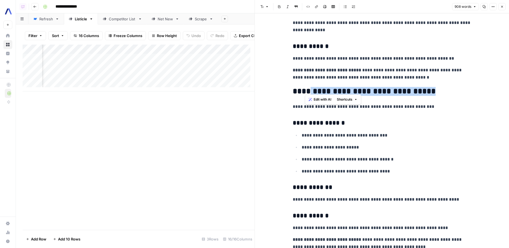
drag, startPoint x: 327, startPoint y: 88, endPoint x: 437, endPoint y: 88, distance: 109.7
click at [437, 88] on h2 "**********" at bounding box center [382, 91] width 179 height 9
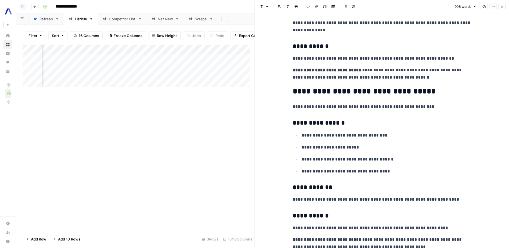
scroll to position [0, 0]
click at [124, 20] on div "Competitor List" at bounding box center [122, 19] width 27 height 6
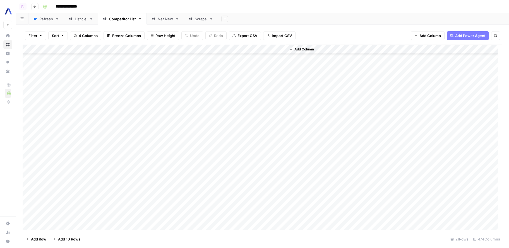
scroll to position [28, 0]
click at [283, 105] on div "Add Column" at bounding box center [263, 138] width 480 height 187
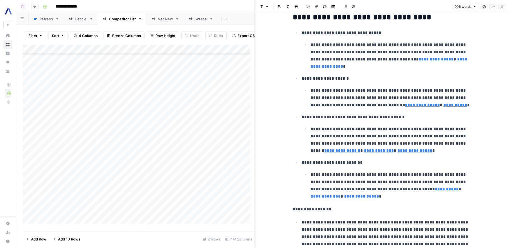
scroll to position [1190, 0]
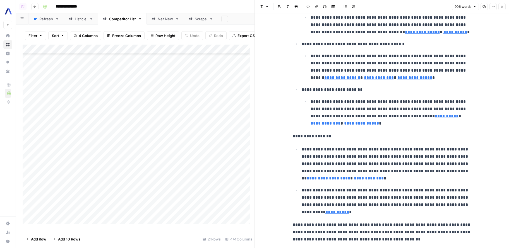
click at [67, 219] on div "Add Column" at bounding box center [139, 137] width 232 height 184
click at [503, 6] on icon "button" at bounding box center [501, 6] width 3 height 3
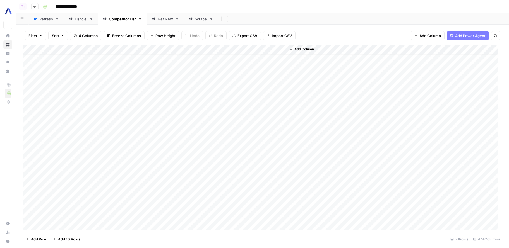
scroll to position [31, 0]
click at [125, 21] on div "Competitor List" at bounding box center [122, 19] width 27 height 6
click at [123, 19] on div "Competitor List" at bounding box center [122, 19] width 27 height 6
click at [119, 19] on div "Competitor List" at bounding box center [122, 19] width 27 height 6
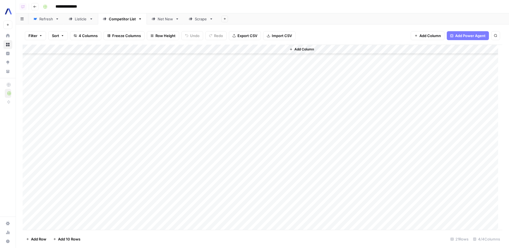
click at [119, 19] on div "Competitor List" at bounding box center [122, 19] width 27 height 6
drag, startPoint x: 129, startPoint y: 20, endPoint x: 105, endPoint y: 20, distance: 24.3
click at [121, 20] on div "Competitor List" at bounding box center [122, 19] width 27 height 6
drag, startPoint x: 129, startPoint y: 20, endPoint x: 117, endPoint y: 20, distance: 12.3
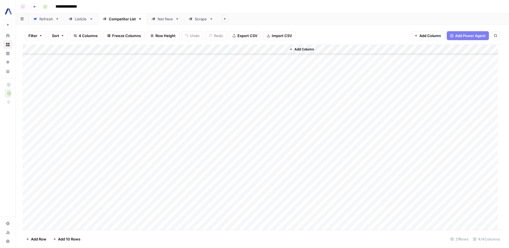
click at [117, 20] on div "Competitor List" at bounding box center [122, 19] width 27 height 6
type input "**********"
click at [97, 215] on div "Add Column" at bounding box center [263, 138] width 480 height 187
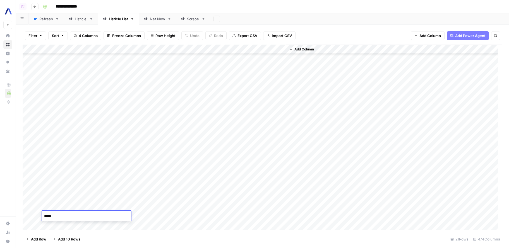
type textarea "******"
type input "**********"
click at [29, 218] on div "Add Column" at bounding box center [263, 138] width 480 height 187
click at [33, 239] on span "Delete 1 Row" at bounding box center [37, 240] width 22 height 6
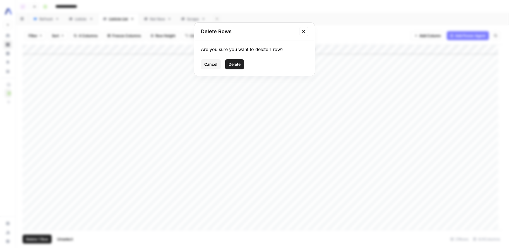
click at [238, 63] on span "Delete" at bounding box center [235, 65] width 12 height 6
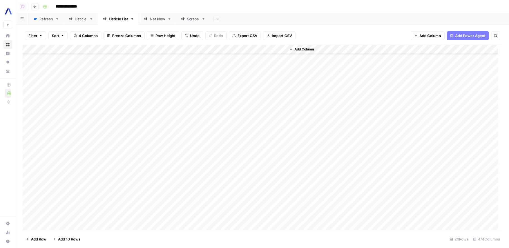
scroll to position [0, 0]
click at [134, 18] on icon "button" at bounding box center [132, 19] width 4 height 4
click at [146, 40] on span "Duplicate Sheet" at bounding box center [155, 38] width 27 height 6
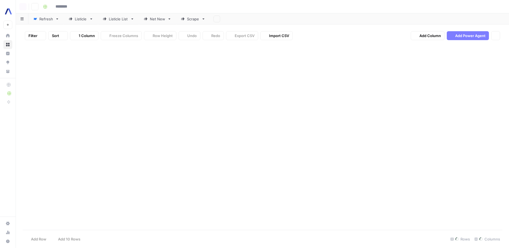
type input "**********"
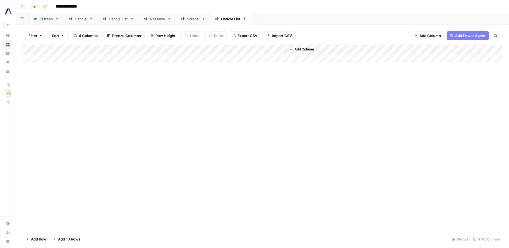
click at [234, 20] on div "Listicle List" at bounding box center [230, 19] width 19 height 6
type input "**********"
drag, startPoint x: 193, startPoint y: 141, endPoint x: 208, endPoint y: 7, distance: 135.1
click at [193, 141] on div "Add Column" at bounding box center [263, 138] width 480 height 186
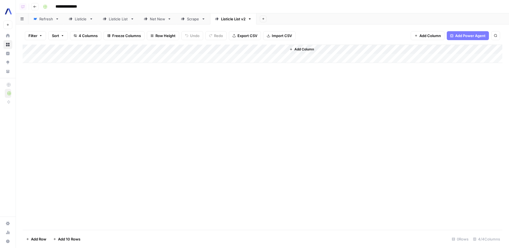
click at [322, 25] on div "Filter Sort 4 Columns Freeze Columns Row Height Undo Redo Export CSV Import CSV…" at bounding box center [262, 137] width 493 height 224
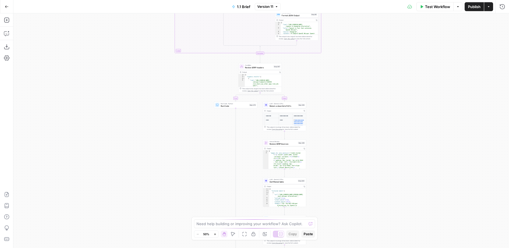
drag, startPoint x: 345, startPoint y: 115, endPoint x: 344, endPoint y: 174, distance: 58.9
click at [344, 174] on div "true false true false true false true false true false Workflow Set Inputs Inpu…" at bounding box center [261, 130] width 496 height 235
click at [320, 46] on div "true false true false true false true false true false Workflow Set Inputs Inpu…" at bounding box center [261, 130] width 496 height 235
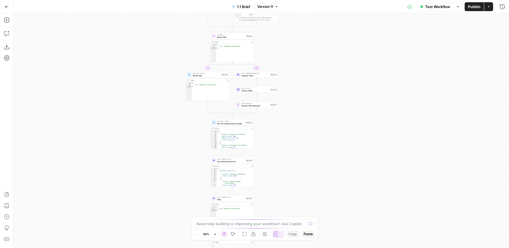
drag, startPoint x: 325, startPoint y: 148, endPoint x: 322, endPoint y: 69, distance: 79.3
click at [322, 69] on div "true false true false true false true false true false Workflow Set Inputs Inpu…" at bounding box center [261, 130] width 496 height 235
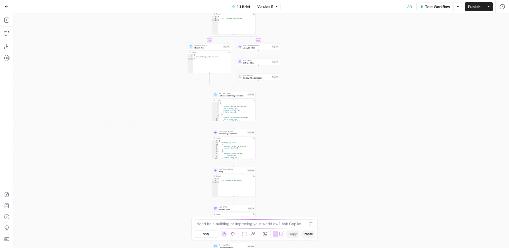
drag, startPoint x: 315, startPoint y: 148, endPoint x: 317, endPoint y: 124, distance: 23.5
click at [317, 124] on div "true false true false true false true false true false Workflow Set Inputs Inpu…" at bounding box center [261, 130] width 496 height 235
drag, startPoint x: 311, startPoint y: 173, endPoint x: 306, endPoint y: 93, distance: 80.0
click at [306, 94] on div "true false true false true false true false true false Workflow Set Inputs Inpu…" at bounding box center [261, 130] width 496 height 235
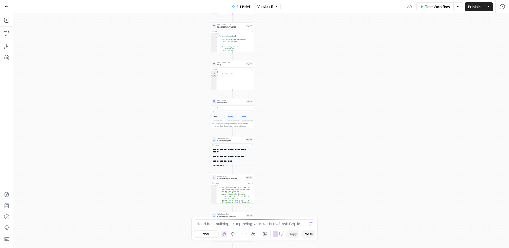
drag, startPoint x: 301, startPoint y: 152, endPoint x: 302, endPoint y: 86, distance: 65.9
click at [306, 82] on div "true false true false true false true false true false Workflow Set Inputs Inpu…" at bounding box center [261, 130] width 496 height 235
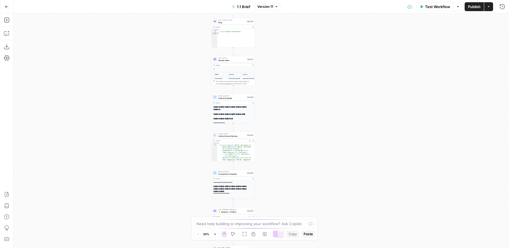
click at [232, 97] on span "Write Liquid Text" at bounding box center [231, 96] width 27 height 2
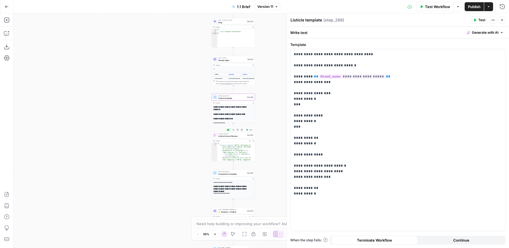
drag, startPoint x: 249, startPoint y: 131, endPoint x: 485, endPoint y: 39, distance: 253.7
click at [249, 131] on button "Test" at bounding box center [249, 130] width 9 height 4
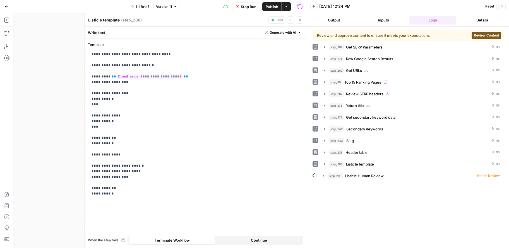
click at [492, 35] on span "Review Content" at bounding box center [486, 35] width 25 height 5
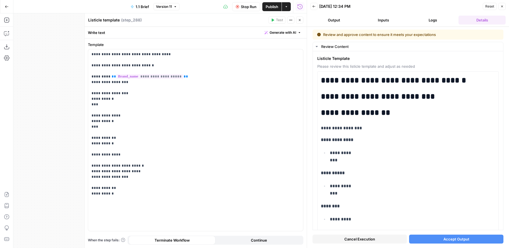
click at [299, 22] on button "Close" at bounding box center [299, 19] width 7 height 7
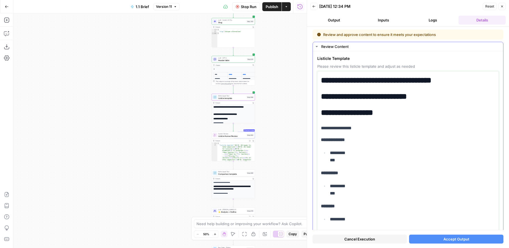
click at [413, 100] on h2 "**********" at bounding box center [406, 96] width 170 height 9
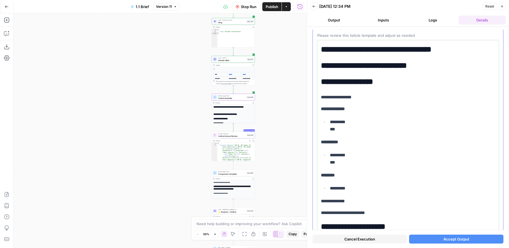
scroll to position [43, 0]
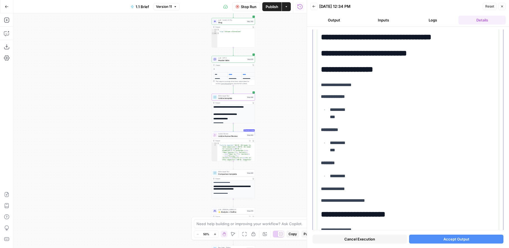
drag, startPoint x: 337, startPoint y: 69, endPoint x: 395, endPoint y: 72, distance: 58.1
click at [395, 72] on h2 "**********" at bounding box center [406, 69] width 170 height 9
click at [323, 97] on strong "**********" at bounding box center [333, 97] width 24 height 4
drag, startPoint x: 323, startPoint y: 97, endPoint x: 367, endPoint y: 98, distance: 43.6
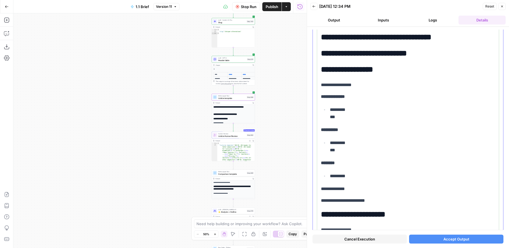
click at [367, 98] on p "**********" at bounding box center [408, 96] width 174 height 7
click at [329, 130] on strong "**********" at bounding box center [329, 130] width 17 height 4
drag, startPoint x: 329, startPoint y: 130, endPoint x: 345, endPoint y: 128, distance: 15.9
click at [345, 128] on p "**********" at bounding box center [408, 129] width 174 height 7
click at [335, 160] on p "********" at bounding box center [408, 163] width 174 height 7
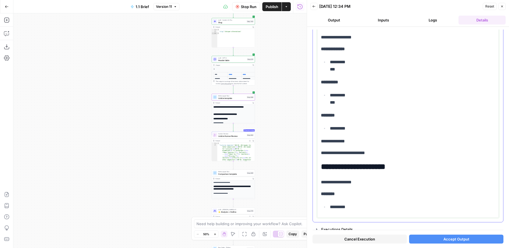
scroll to position [94, 0]
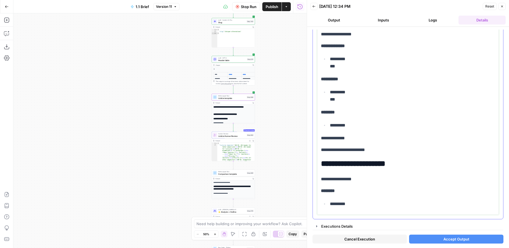
click at [327, 189] on strong "********" at bounding box center [328, 191] width 14 height 4
click at [370, 195] on div "**********" at bounding box center [408, 96] width 174 height 232
drag, startPoint x: 358, startPoint y: 180, endPoint x: 369, endPoint y: 182, distance: 11.6
click at [369, 181] on p "**********" at bounding box center [406, 179] width 170 height 7
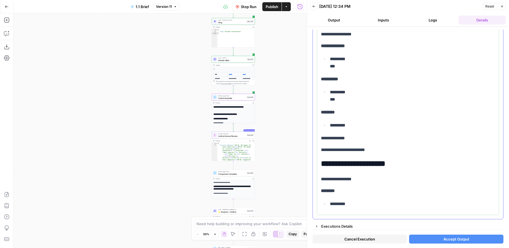
click at [369, 182] on p "**********" at bounding box center [406, 179] width 170 height 7
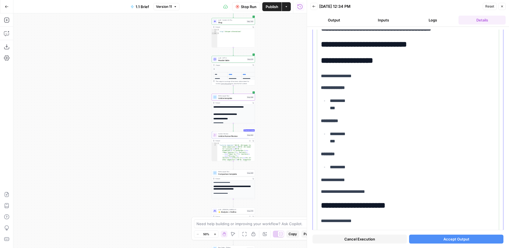
scroll to position [0, 0]
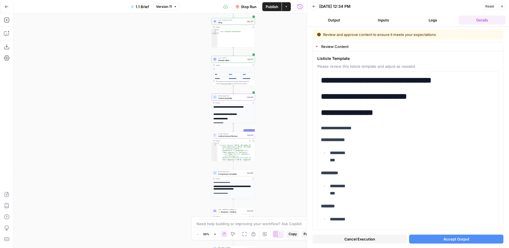
click at [251, 9] on span "Stop Run" at bounding box center [249, 7] width 16 height 6
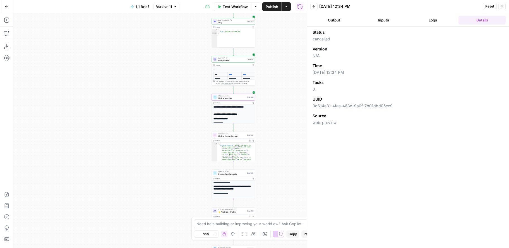
click at [266, 90] on div "true false false true false true false true false true Workflow Set Inputs Inpu…" at bounding box center [159, 130] width 293 height 235
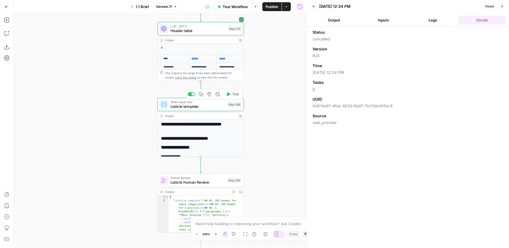
click at [214, 109] on div "Write Liquid Text Listicle template Step 288 Copy step Delete step Add Note Test" at bounding box center [200, 104] width 87 height 13
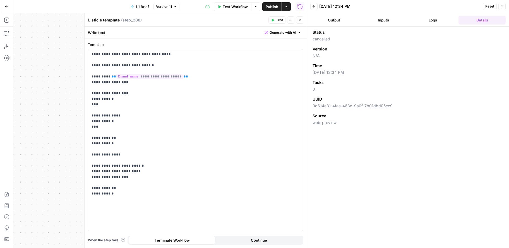
click at [298, 19] on icon "button" at bounding box center [299, 19] width 3 height 3
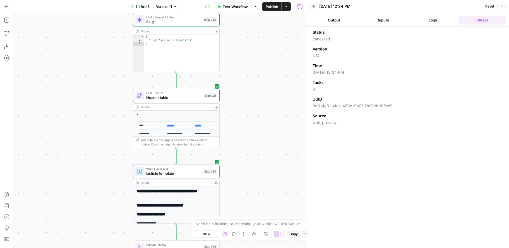
drag, startPoint x: 278, startPoint y: 118, endPoint x: 258, endPoint y: 107, distance: 23.3
click at [254, 185] on div "true false false true false true false true false true Workflow Set Inputs Inpu…" at bounding box center [159, 130] width 293 height 235
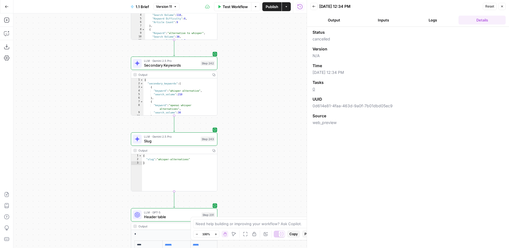
drag, startPoint x: 258, startPoint y: 74, endPoint x: 258, endPoint y: 145, distance: 71.2
click at [256, 191] on div "true false false true false true false true false true Workflow Set Inputs Inpu…" at bounding box center [159, 130] width 293 height 235
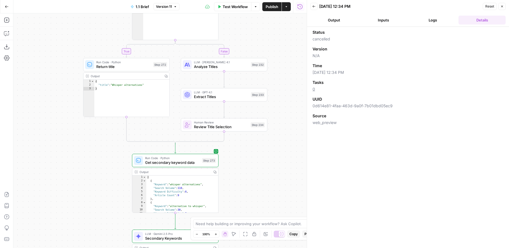
drag, startPoint x: 259, startPoint y: 37, endPoint x: 260, endPoint y: 213, distance: 176.1
click at [260, 213] on div "true false false true false true false true false true Workflow Set Inputs Inpu…" at bounding box center [159, 130] width 293 height 235
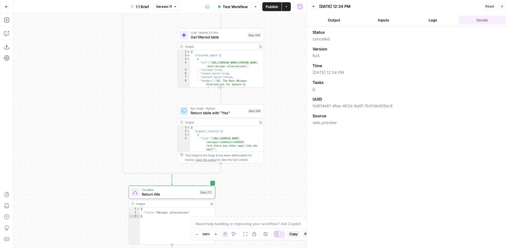
drag, startPoint x: 267, startPoint y: 31, endPoint x: 263, endPoint y: 213, distance: 181.5
click at [264, 233] on div "true false false true false true false true false true Workflow Set Inputs Inpu…" at bounding box center [159, 130] width 293 height 235
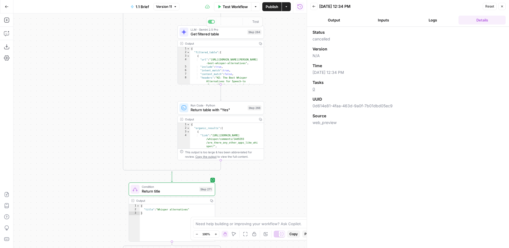
click at [284, 47] on div "true false false true false true false true false true Workflow Set Inputs Inpu…" at bounding box center [159, 130] width 293 height 235
click at [9, 8] on button "Go Back" at bounding box center [7, 7] width 10 height 10
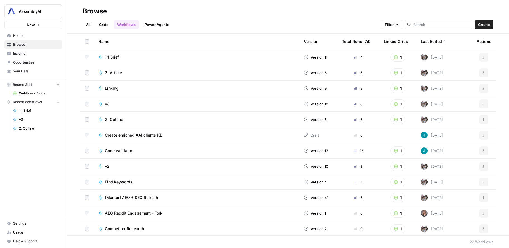
click at [33, 95] on span "Webflow - Blogs" at bounding box center [39, 93] width 41 height 5
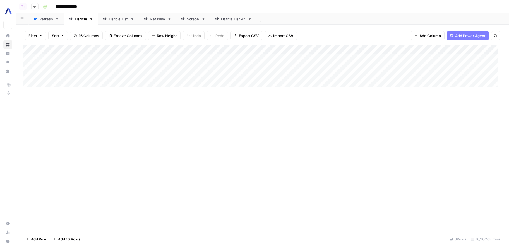
click at [124, 20] on div "Listicle List" at bounding box center [118, 19] width 19 height 6
click at [77, 17] on div "Listicle" at bounding box center [81, 19] width 12 height 6
click at [277, 47] on div "Add Column" at bounding box center [263, 68] width 480 height 47
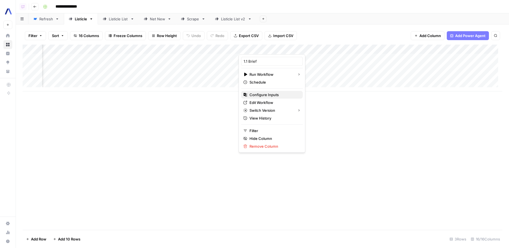
click at [263, 96] on span "Configure Inputs" at bounding box center [274, 95] width 49 height 6
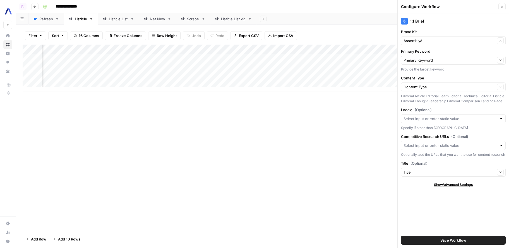
click at [277, 48] on div "Add Column" at bounding box center [263, 68] width 480 height 47
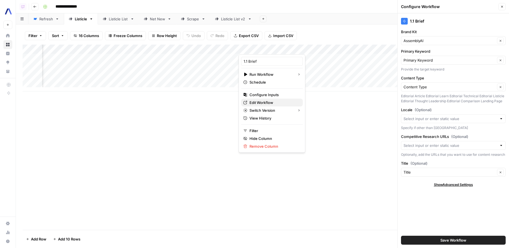
click at [273, 103] on span "Edit Workflow" at bounding box center [274, 103] width 49 height 6
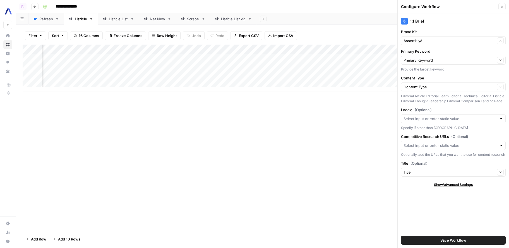
click at [498, 6] on button "Close" at bounding box center [501, 6] width 7 height 7
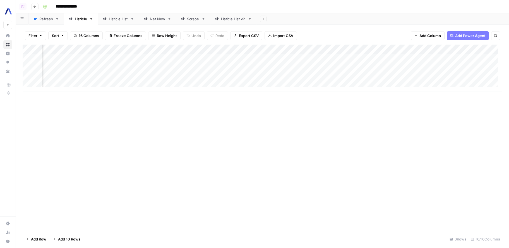
click at [433, 15] on div "Add Sheet" at bounding box center [382, 18] width 253 height 11
click at [156, 17] on div "Net New" at bounding box center [157, 19] width 15 height 6
click at [29, 58] on div "Add Column" at bounding box center [263, 82] width 480 height 75
click at [33, 237] on span "Delete 1 Row" at bounding box center [37, 240] width 22 height 6
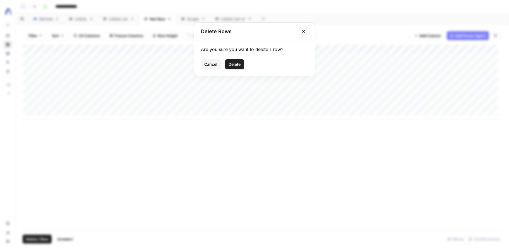
click at [231, 67] on button "Delete" at bounding box center [234, 64] width 19 height 10
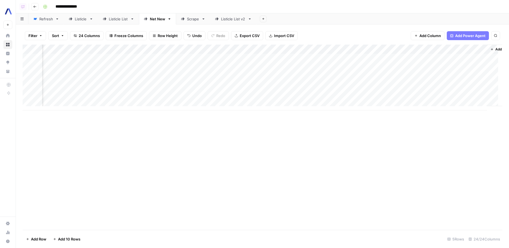
scroll to position [0, 903]
click at [459, 58] on div "Add Column" at bounding box center [263, 78] width 480 height 66
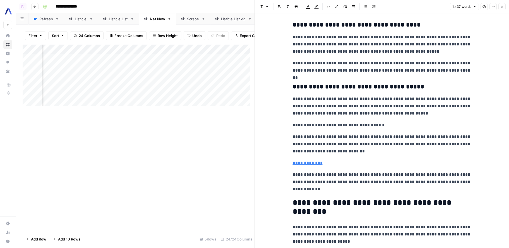
scroll to position [971, 0]
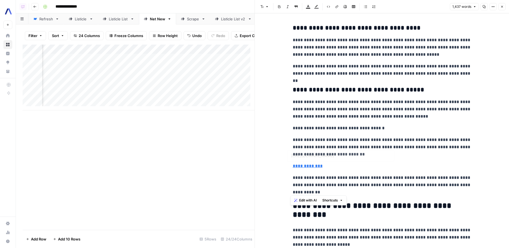
drag, startPoint x: 358, startPoint y: 191, endPoint x: 289, endPoint y: 148, distance: 81.3
click at [296, 136] on p "**********" at bounding box center [382, 147] width 179 height 22
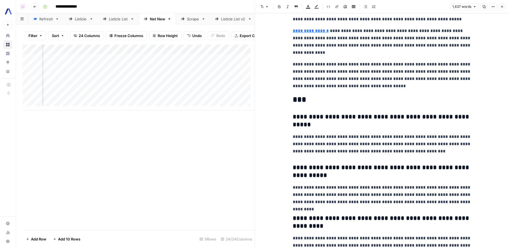
scroll to position [1453, 0]
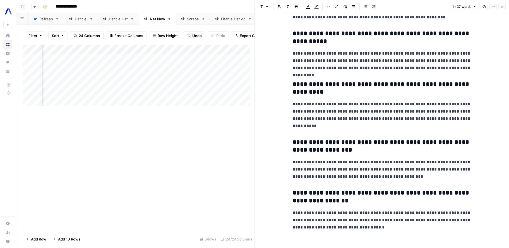
click at [503, 6] on icon "button" at bounding box center [501, 6] width 3 height 3
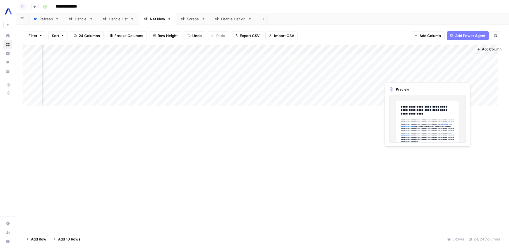
scroll to position [0, 903]
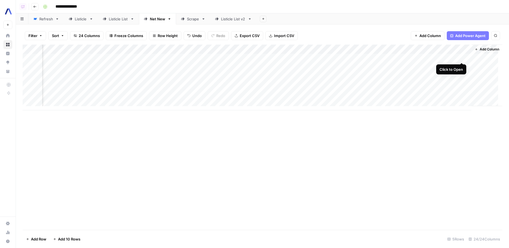
click at [464, 59] on div "Add Column" at bounding box center [263, 78] width 480 height 66
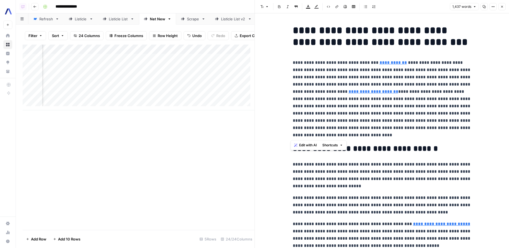
drag, startPoint x: 344, startPoint y: 140, endPoint x: 289, endPoint y: 62, distance: 95.7
click at [403, 107] on p "**********" at bounding box center [382, 99] width 179 height 80
click at [378, 93] on p "**********" at bounding box center [382, 99] width 179 height 80
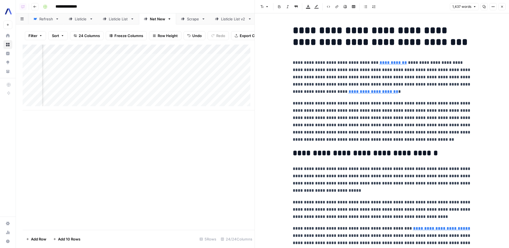
click at [398, 126] on p "**********" at bounding box center [382, 122] width 179 height 44
click at [502, 7] on icon "button" at bounding box center [502, 7] width 2 height 2
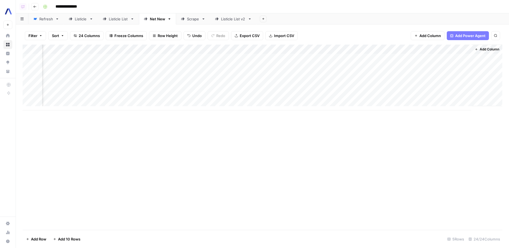
scroll to position [0, 897]
click at [470, 77] on div "Add Column" at bounding box center [263, 78] width 480 height 66
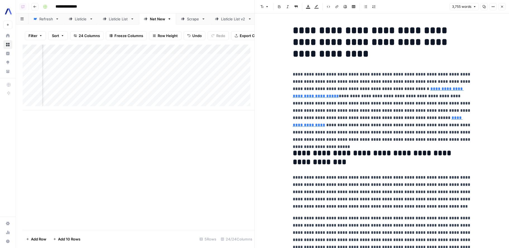
click at [504, 6] on button "Close" at bounding box center [501, 6] width 7 height 7
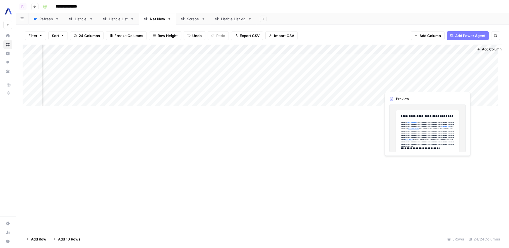
click at [470, 84] on div "Add Column" at bounding box center [263, 78] width 480 height 66
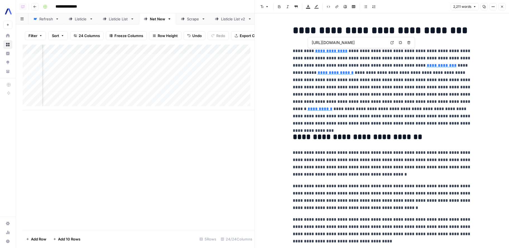
type input "https://www.assemblyai.com/blog/10-ways-live-transcription-streaming-speech-to-…"
click at [502, 8] on button "Close" at bounding box center [501, 6] width 7 height 7
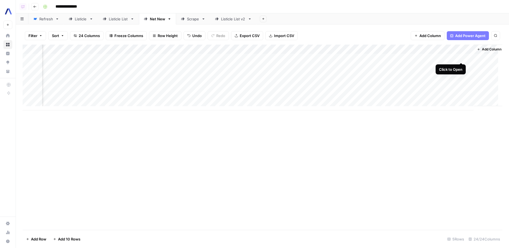
click at [460, 58] on div "Add Column" at bounding box center [263, 78] width 480 height 66
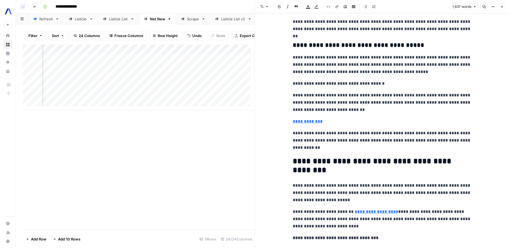
scroll to position [944, 0]
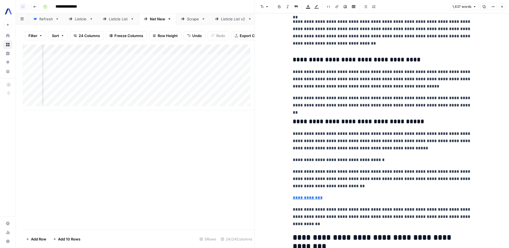
click at [440, 87] on p "**********" at bounding box center [382, 79] width 179 height 22
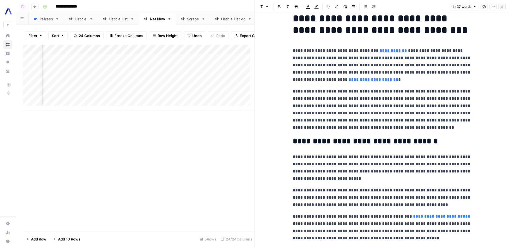
scroll to position [10, 0]
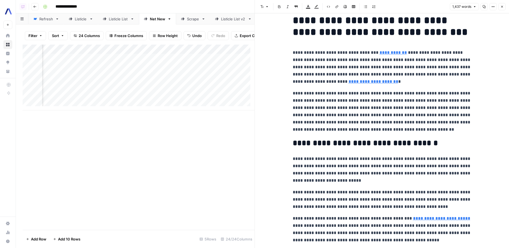
click at [502, 4] on button "Close" at bounding box center [501, 6] width 7 height 7
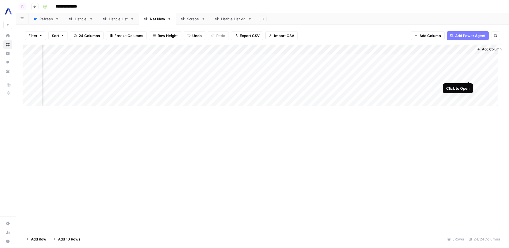
click at [469, 74] on div "Add Column" at bounding box center [263, 78] width 480 height 66
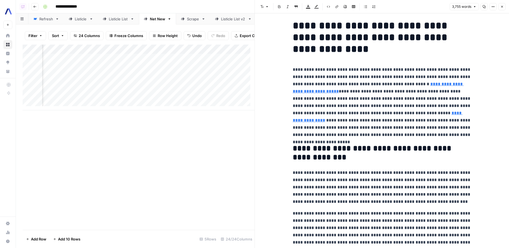
scroll to position [6, 0]
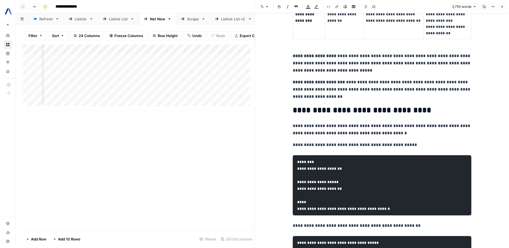
scroll to position [408, 0]
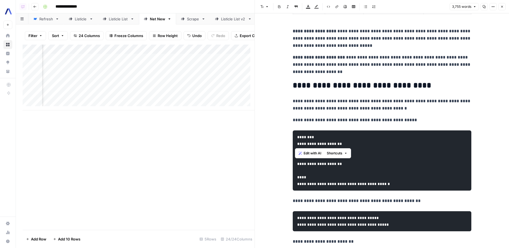
drag, startPoint x: 350, startPoint y: 145, endPoint x: 294, endPoint y: 138, distance: 56.0
click at [294, 138] on pre "**********" at bounding box center [382, 161] width 179 height 60
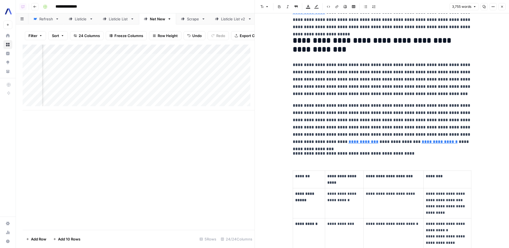
scroll to position [0, 0]
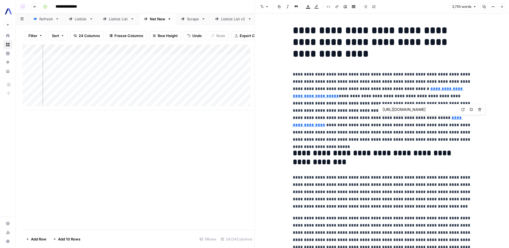
type input "https://www.assemblyai.com/blog/best-api-models-for-real-time-speech-recognitio…"
click at [394, 59] on h1 "**********" at bounding box center [382, 42] width 179 height 35
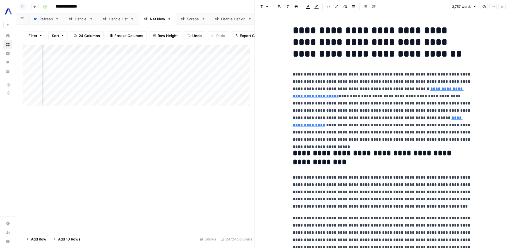
click at [362, 56] on h1 "**********" at bounding box center [382, 42] width 179 height 35
drag, startPoint x: 362, startPoint y: 56, endPoint x: 439, endPoint y: 61, distance: 77.2
click at [334, 156] on h2 "**********" at bounding box center [382, 158] width 179 height 18
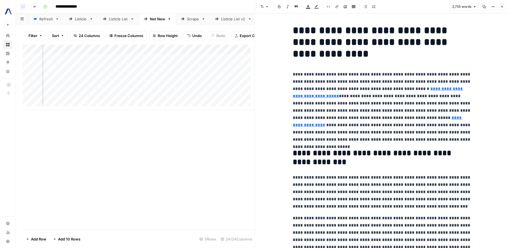
click at [333, 154] on h2 "**********" at bounding box center [382, 158] width 179 height 18
click at [332, 154] on h2 "**********" at bounding box center [382, 158] width 179 height 18
click at [331, 159] on h2 "**********" at bounding box center [382, 158] width 179 height 18
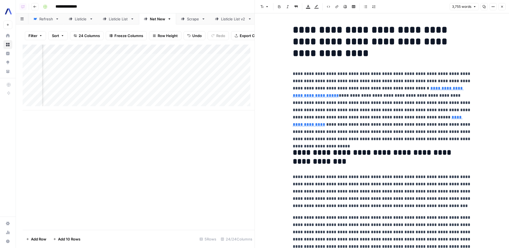
click at [302, 155] on h2 "**********" at bounding box center [382, 157] width 179 height 18
drag, startPoint x: 302, startPoint y: 155, endPoint x: 377, endPoint y: 166, distance: 75.5
click at [377, 166] on h2 "**********" at bounding box center [382, 157] width 179 height 18
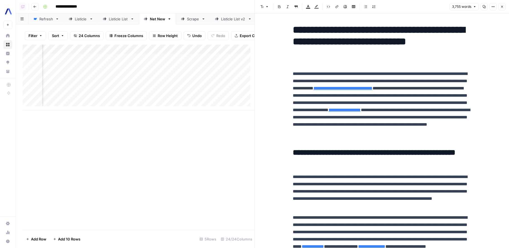
scroll to position [0, 0]
click at [130, 80] on div "Add Column" at bounding box center [139, 78] width 232 height 66
click at [131, 80] on div "Add Column" at bounding box center [139, 78] width 232 height 66
click at [340, 98] on p "**********" at bounding box center [382, 106] width 179 height 73
click at [154, 155] on div "Add Column" at bounding box center [139, 138] width 232 height 186
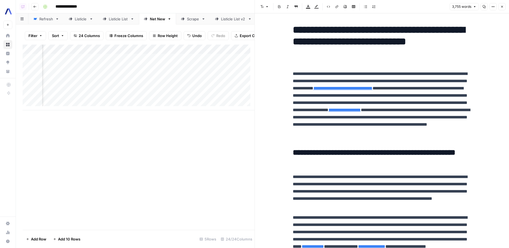
scroll to position [0, 1151]
click at [372, 82] on p "**********" at bounding box center [382, 106] width 179 height 73
click at [502, 6] on icon "button" at bounding box center [501, 6] width 3 height 3
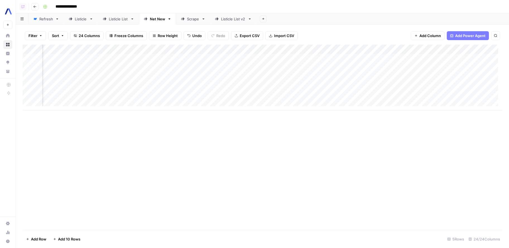
scroll to position [0, 752]
click at [250, 76] on div "Add Column" at bounding box center [263, 78] width 480 height 66
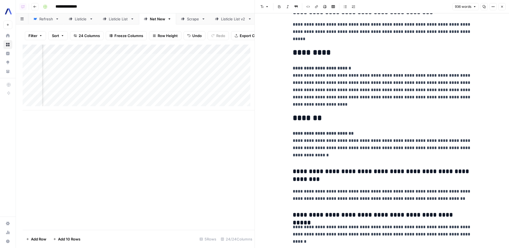
scroll to position [925, 0]
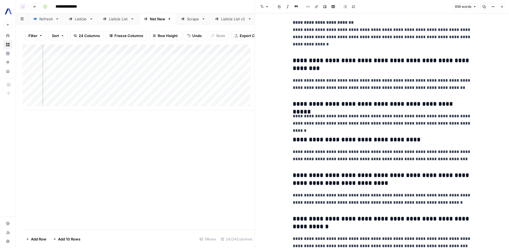
click at [504, 8] on button "Close" at bounding box center [501, 6] width 7 height 7
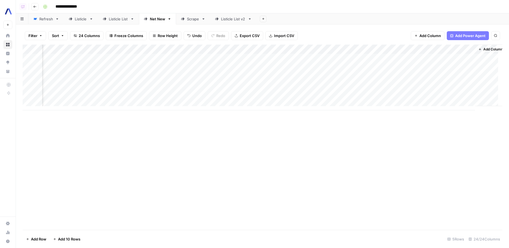
scroll to position [0, 903]
click at [456, 76] on div "Add Column" at bounding box center [263, 78] width 480 height 66
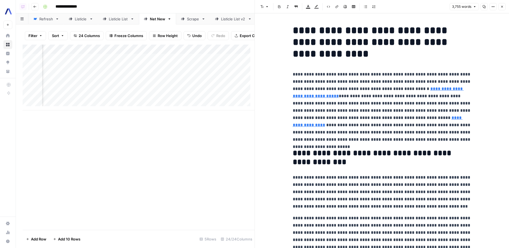
click at [502, 7] on icon "button" at bounding box center [501, 6] width 3 height 3
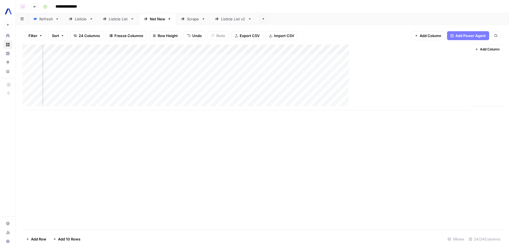
scroll to position [0, 897]
click at [470, 87] on div "Add Column" at bounding box center [263, 78] width 480 height 66
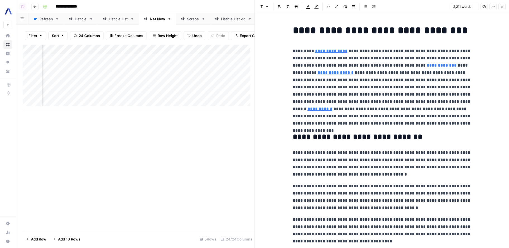
click at [386, 56] on p "**********" at bounding box center [382, 87] width 179 height 80
type input "https://www.assemblyai.com/blog/how-to-build-lowest-latency-voice-agent-vapi"
click at [362, 82] on p "**********" at bounding box center [382, 87] width 179 height 80
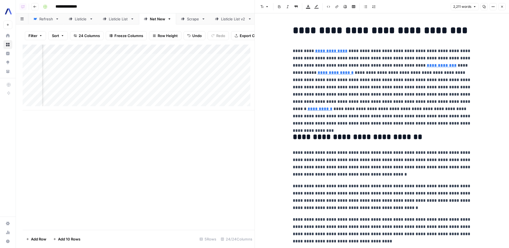
scroll to position [3, 0]
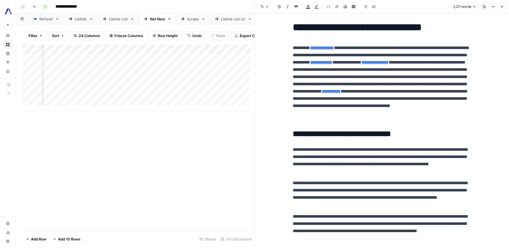
drag, startPoint x: 500, startPoint y: 7, endPoint x: 454, endPoint y: 38, distance: 54.7
click at [500, 7] on button "Close" at bounding box center [501, 6] width 7 height 7
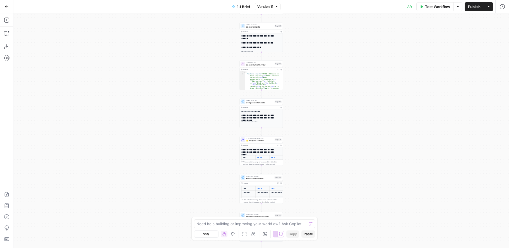
click at [7, 9] on button "Go Back" at bounding box center [7, 7] width 10 height 10
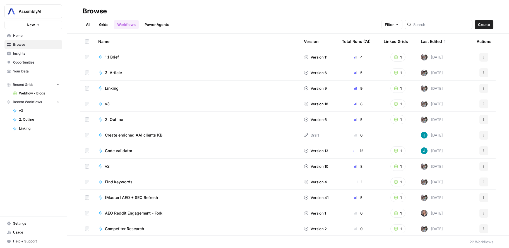
click at [45, 94] on span "Webflow - Blogs" at bounding box center [39, 93] width 41 height 5
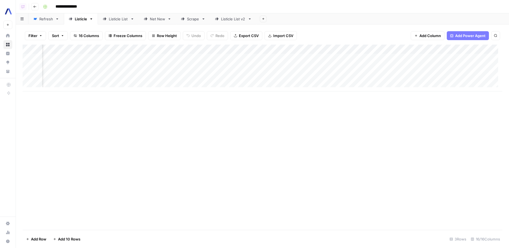
scroll to position [0, 240]
click at [324, 46] on div "Add Column" at bounding box center [263, 68] width 480 height 47
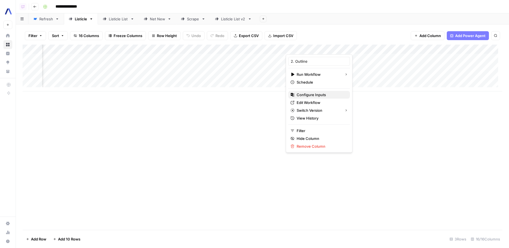
click at [322, 96] on span "Configure Inputs" at bounding box center [321, 95] width 49 height 6
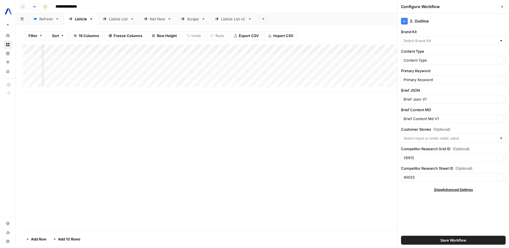
type input "AssemblyAI"
click at [432, 149] on label "Competitor Research Grid ID (Optional)" at bounding box center [453, 149] width 105 height 6
click at [432, 155] on input "26913" at bounding box center [450, 158] width 92 height 6
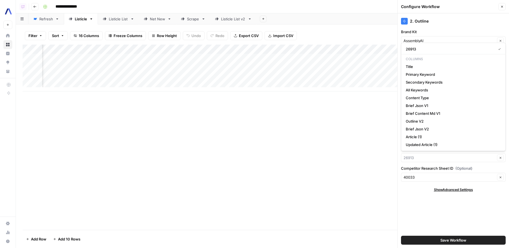
click at [432, 149] on div "26913 Columns Title Primary Keyword Secondary Keywords All Keywords Content Typ…" at bounding box center [453, 97] width 105 height 109
type input "26913"
click at [435, 206] on div "2. Outline Brand Kit AssemblyAI Clear Content Type Content Type Clear Primary K…" at bounding box center [453, 130] width 111 height 235
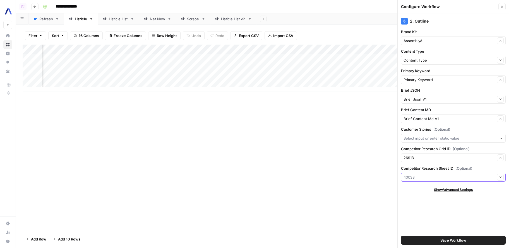
drag, startPoint x: 404, startPoint y: 180, endPoint x: 420, endPoint y: 179, distance: 15.6
click at [421, 179] on input "Competitor Research Sheet ID (Optional)" at bounding box center [450, 178] width 92 height 6
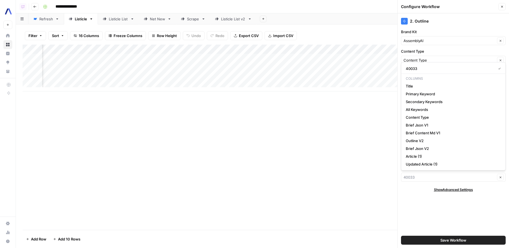
type input "40033"
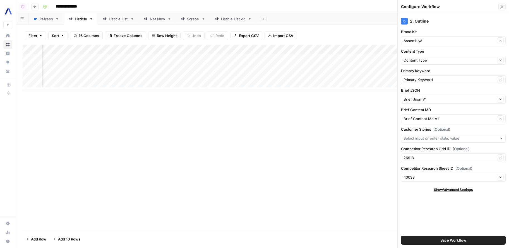
click at [414, 195] on div "2. Outline Brand Kit AssemblyAI Clear Content Type Content Type Clear Primary K…" at bounding box center [453, 130] width 111 height 235
click at [124, 19] on div "Listicle List" at bounding box center [118, 19] width 19 height 6
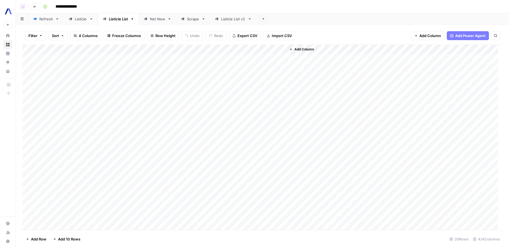
click at [231, 21] on div "Listicle List v2" at bounding box center [233, 19] width 25 height 6
